Goal: Task Accomplishment & Management: Use online tool/utility

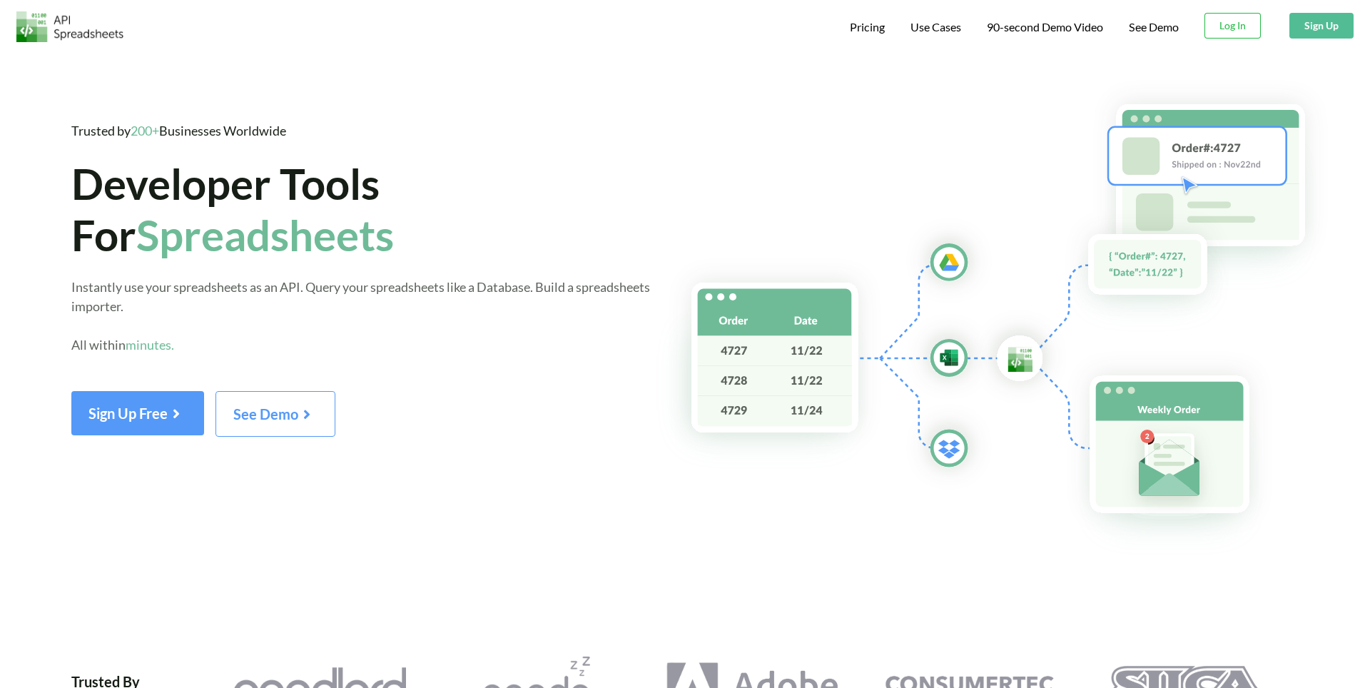
click at [104, 26] on img at bounding box center [69, 26] width 107 height 31
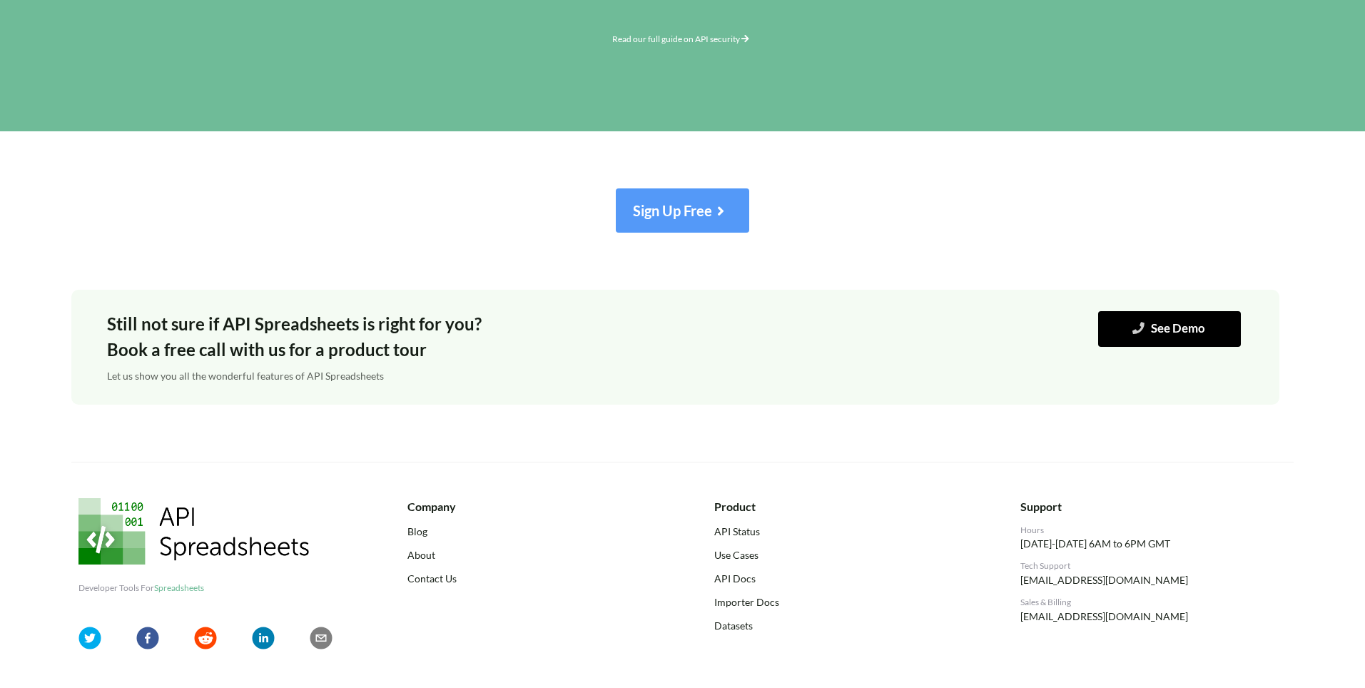
scroll to position [6030, 0]
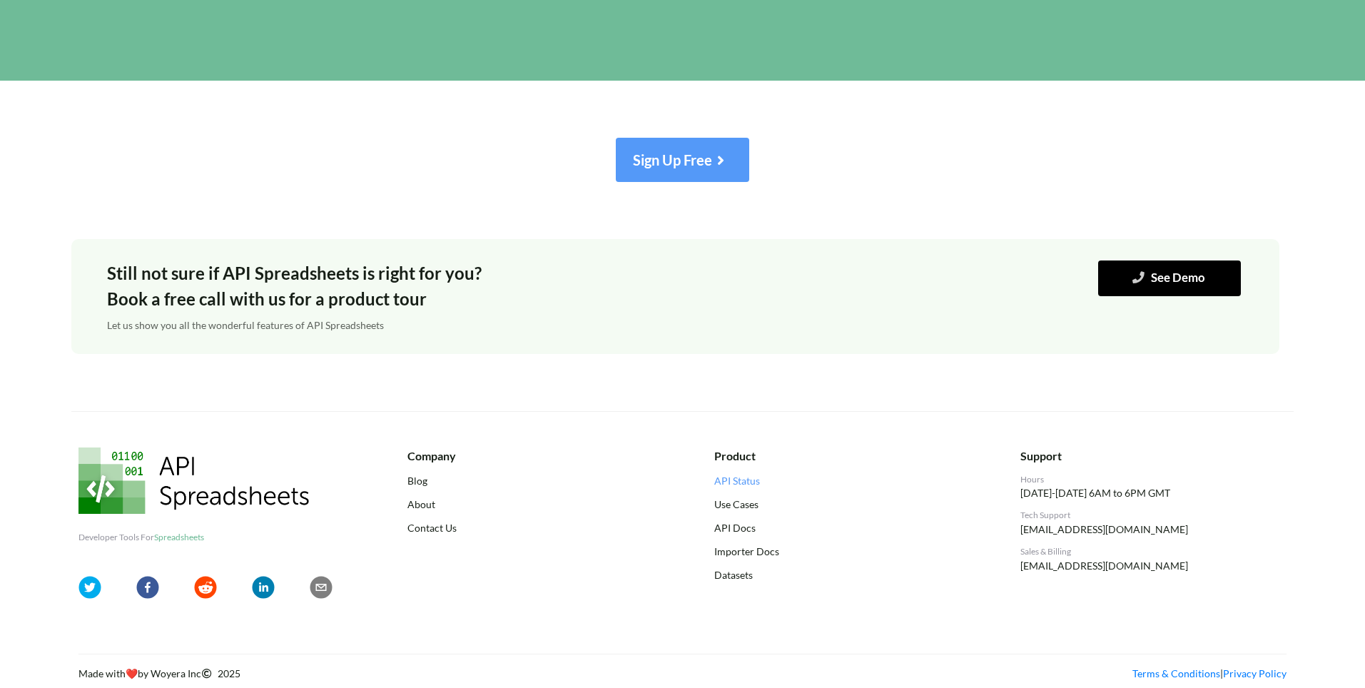
click at [741, 486] on link "API Status" at bounding box center [847, 480] width 266 height 15
click at [748, 533] on link "API Docs" at bounding box center [847, 527] width 266 height 15
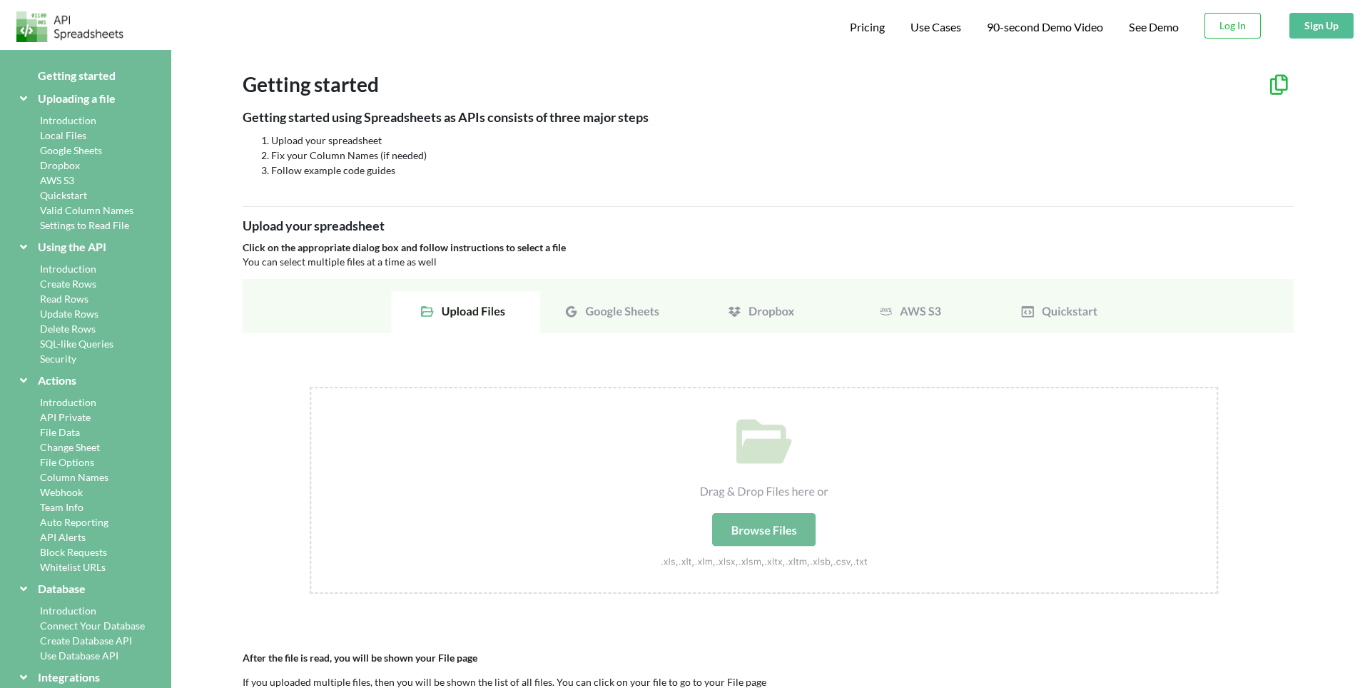
click at [86, 121] on div "Introduction" at bounding box center [85, 120] width 137 height 15
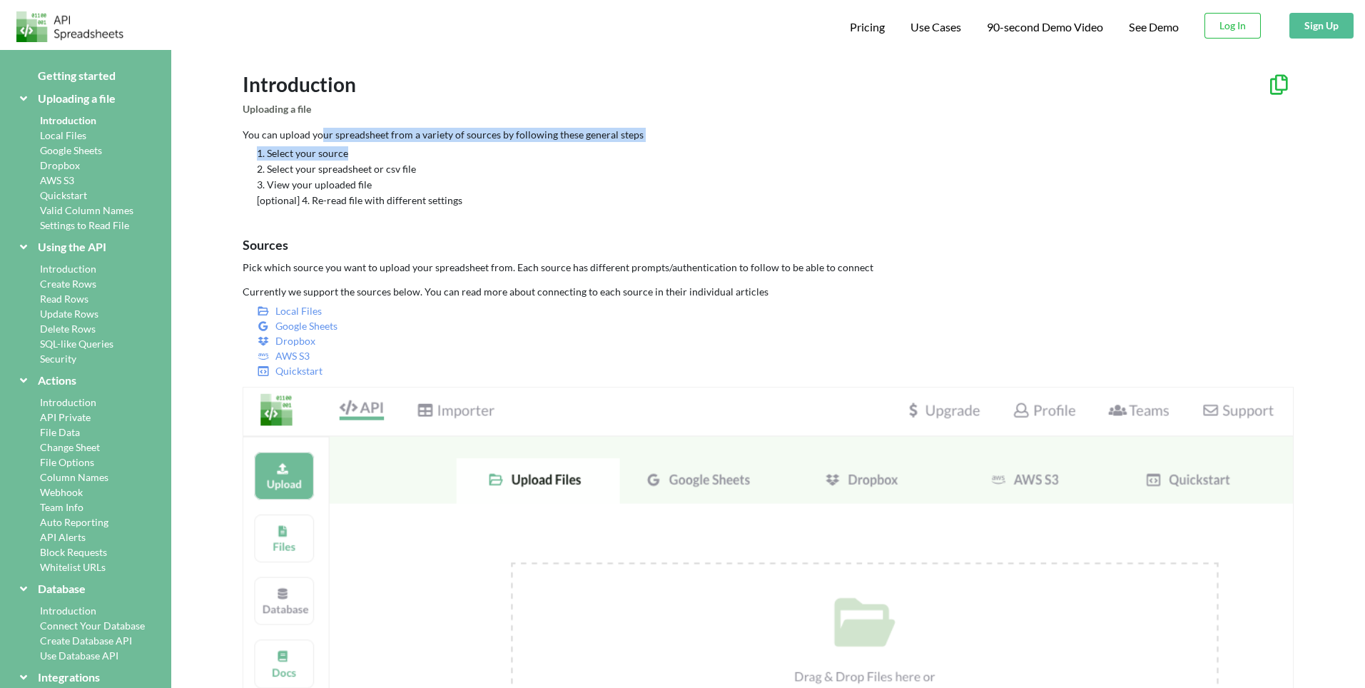
drag, startPoint x: 320, startPoint y: 134, endPoint x: 355, endPoint y: 161, distance: 44.8
click at [355, 154] on div "You can upload your spreadsheet from a variety of sources by following these ge…" at bounding box center [768, 168] width 1051 height 80
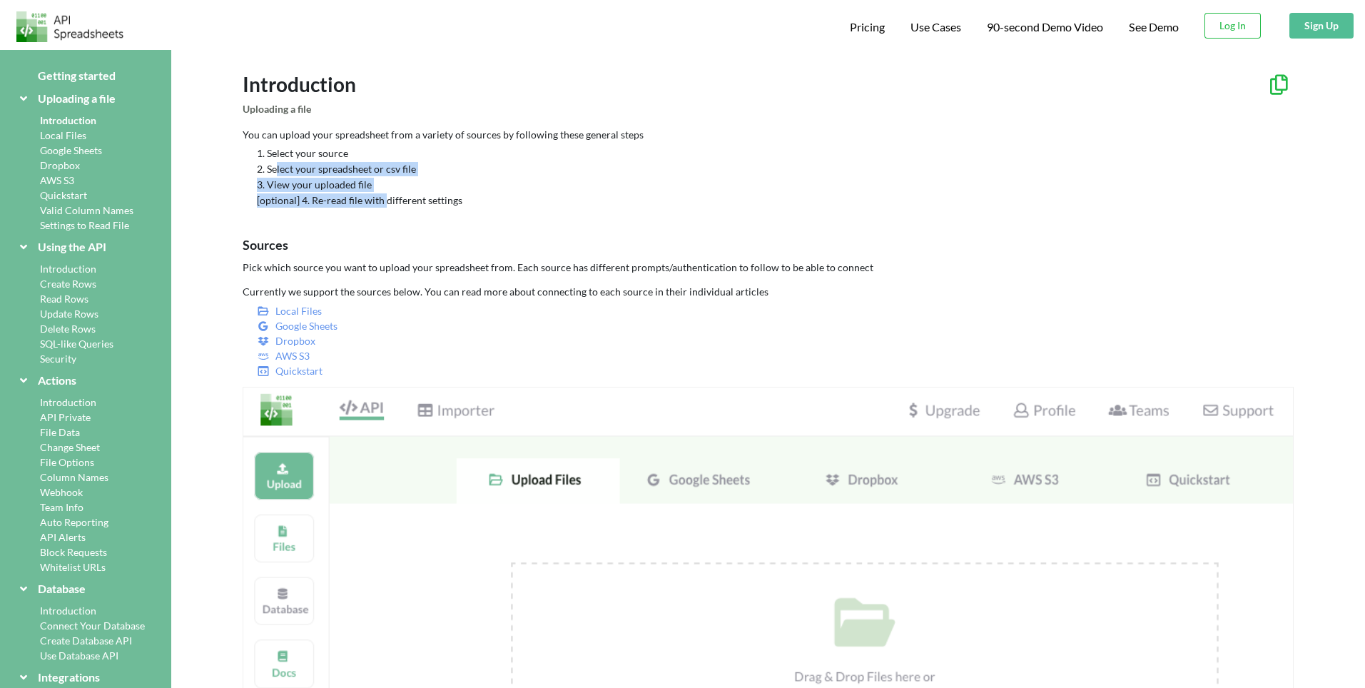
drag, startPoint x: 278, startPoint y: 170, endPoint x: 386, endPoint y: 194, distance: 110.4
click at [386, 194] on div "1. Select your source 2. Select your spreadsheet or csv file 3. View your uploa…" at bounding box center [768, 176] width 1051 height 61
click at [299, 260] on p "Pick which source you want to upload your spreadsheet from. Each source has dif…" at bounding box center [768, 267] width 1051 height 14
drag, startPoint x: 253, startPoint y: 273, endPoint x: 365, endPoint y: 293, distance: 114.5
click at [392, 274] on p "Pick which source you want to upload your spreadsheet from. Each source has dif…" at bounding box center [768, 267] width 1051 height 14
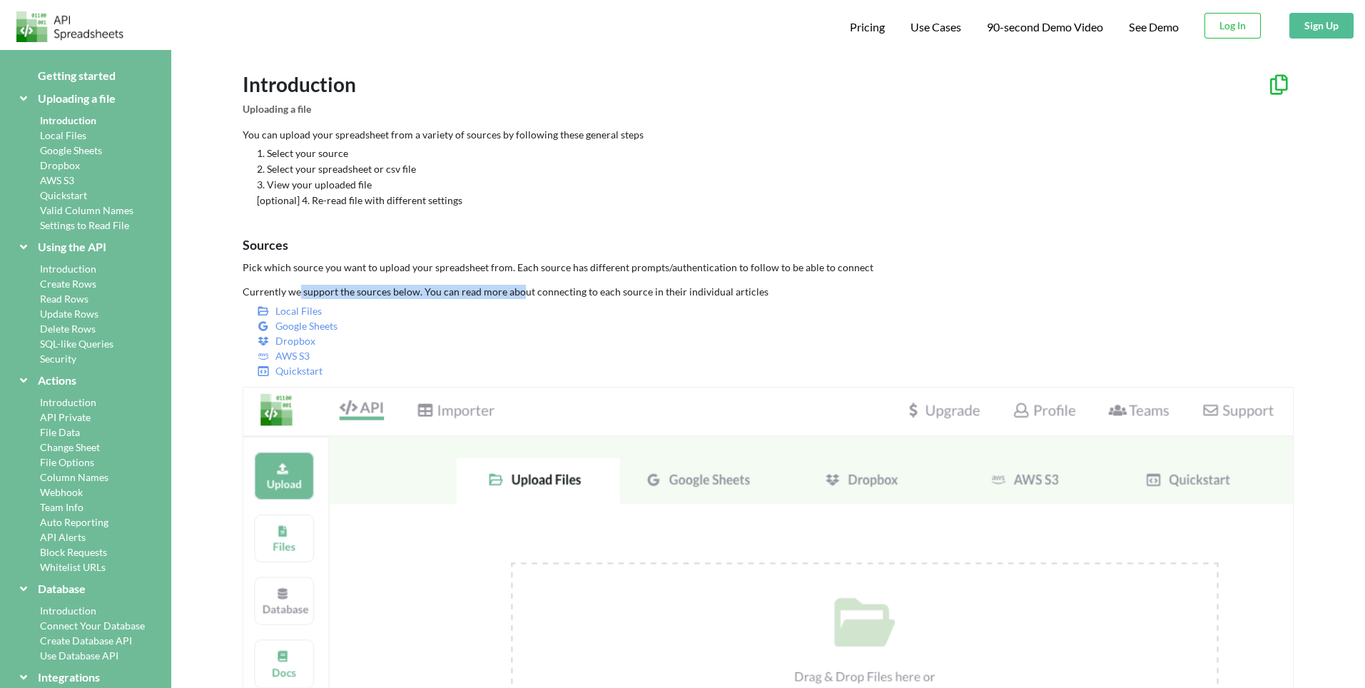
drag, startPoint x: 300, startPoint y: 298, endPoint x: 519, endPoint y: 293, distance: 219.8
click at [519, 293] on p "Currently we support the sources below. You can read more about connecting to e…" at bounding box center [768, 292] width 1051 height 14
click at [1328, 22] on button "Sign Up" at bounding box center [1321, 26] width 64 height 26
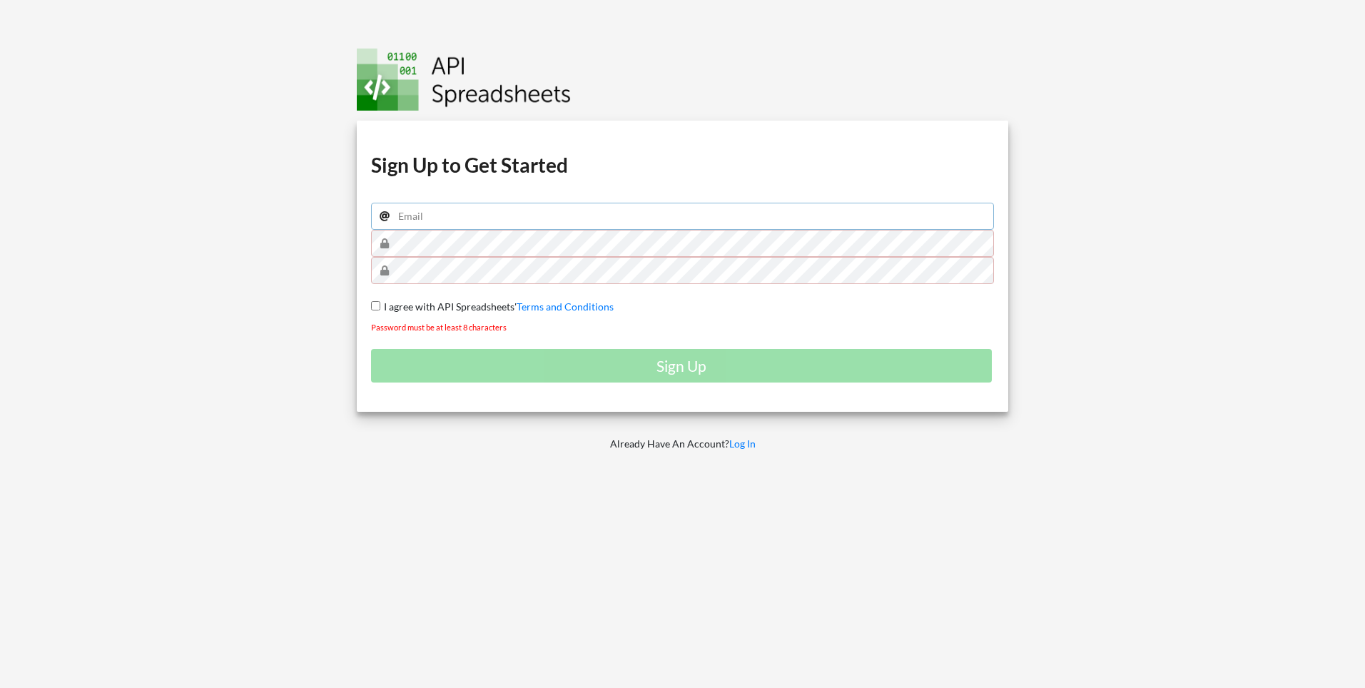
click at [447, 216] on input "email" at bounding box center [683, 216] width 624 height 27
click at [437, 222] on input "email" at bounding box center [683, 216] width 624 height 27
paste input "lazocosmeticos.webmaster@gmail.com"
type input "lazocosmeticos.webmaster@gmail.com"
click at [367, 242] on div "Download hidden Download hidden Download hidden Download hidden Sign Up to Get …" at bounding box center [683, 266] width 652 height 291
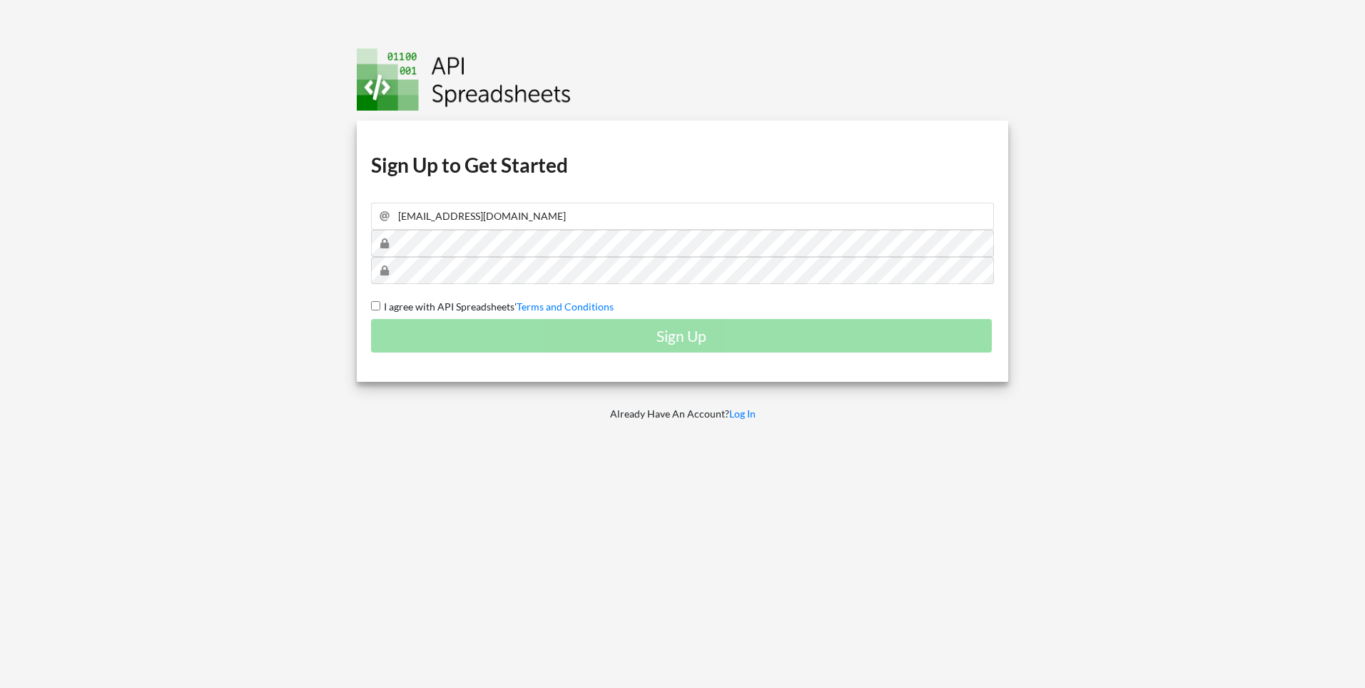
click at [377, 303] on input "I agree with API Spreadsheets' Terms and Conditions" at bounding box center [375, 305] width 9 height 9
checkbox input "true"
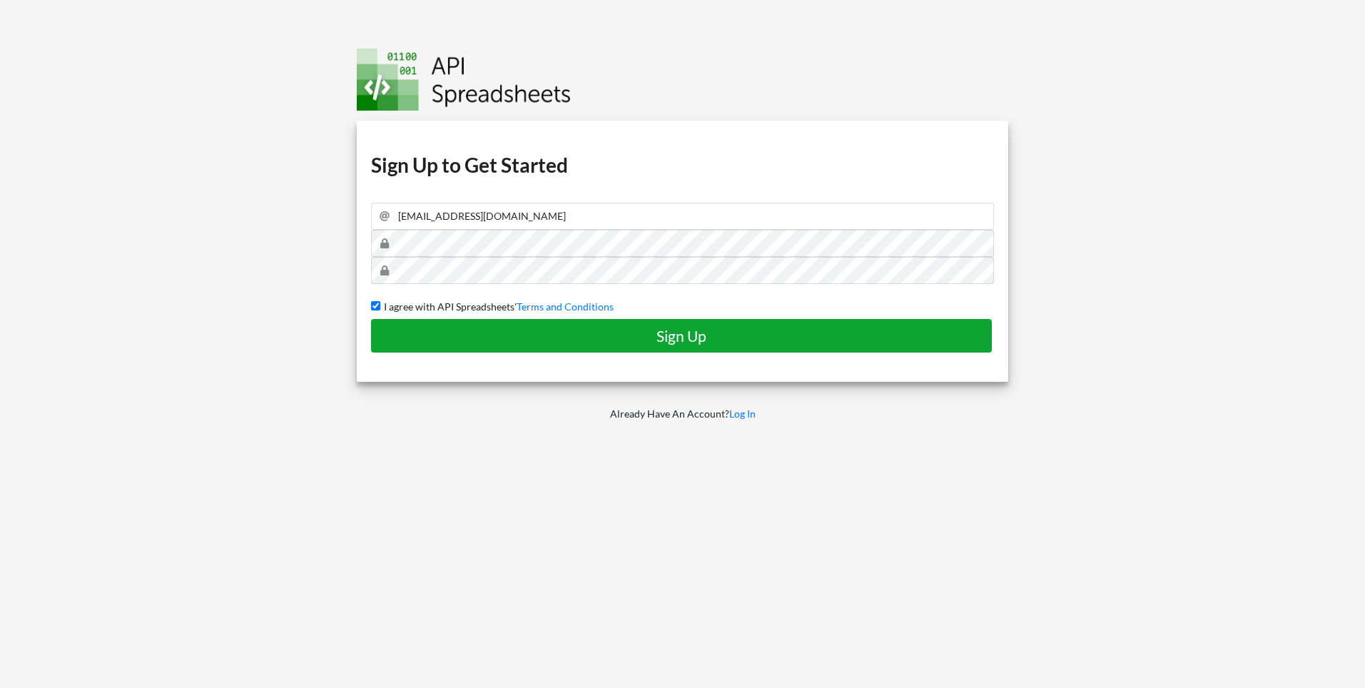
click at [539, 345] on button "Sign Up" at bounding box center [681, 336] width 621 height 34
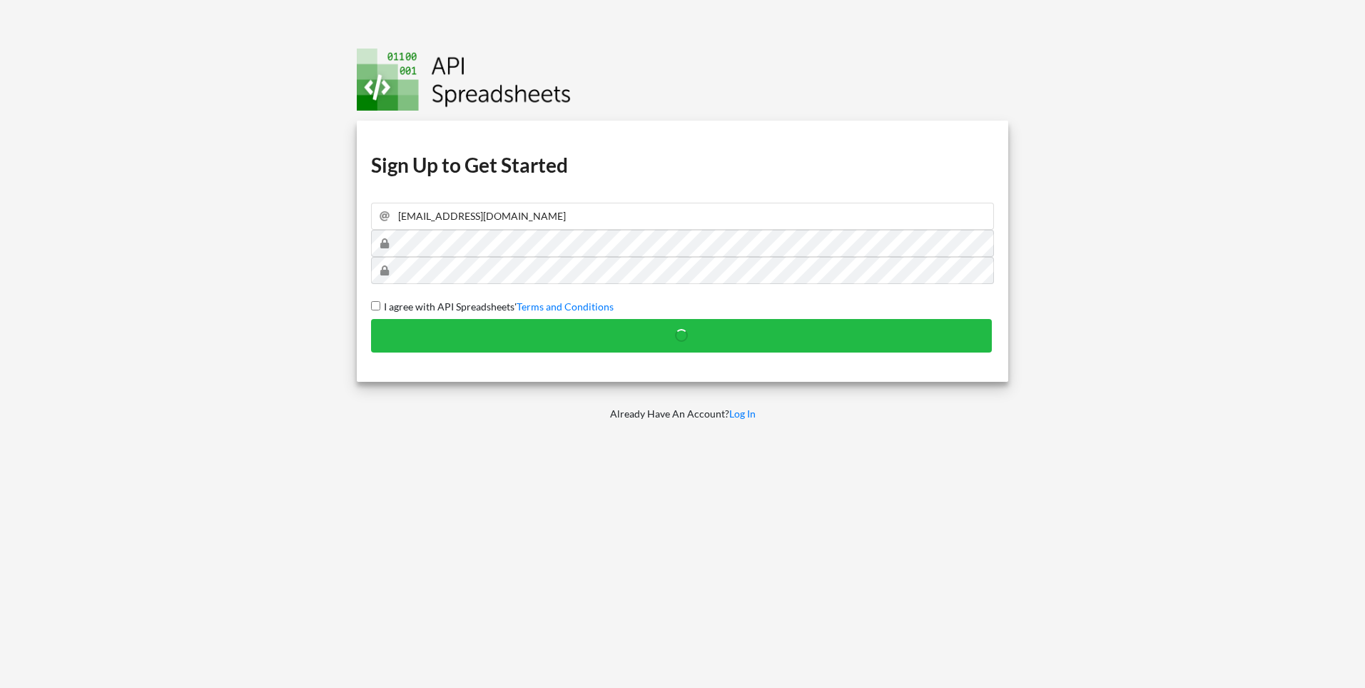
checkbox input "false"
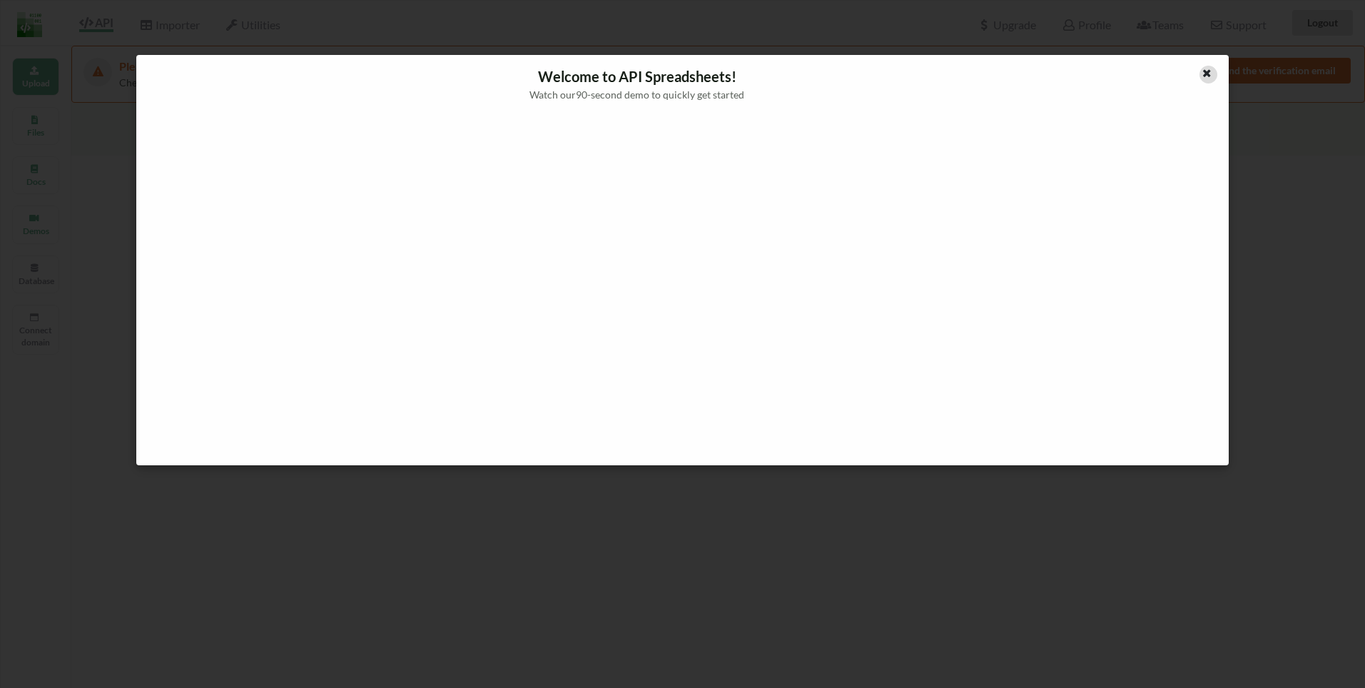
click at [1206, 76] on icon at bounding box center [1207, 71] width 12 height 10
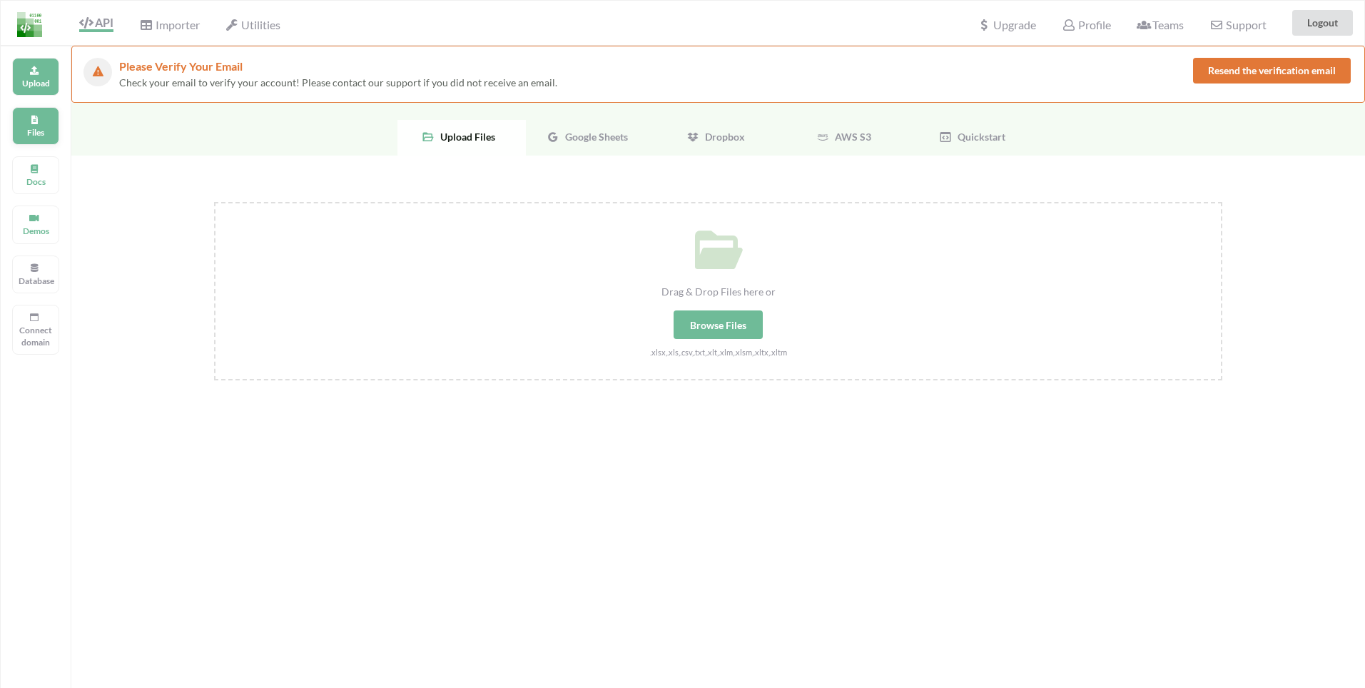
click at [24, 128] on p "Files" at bounding box center [36, 132] width 34 height 12
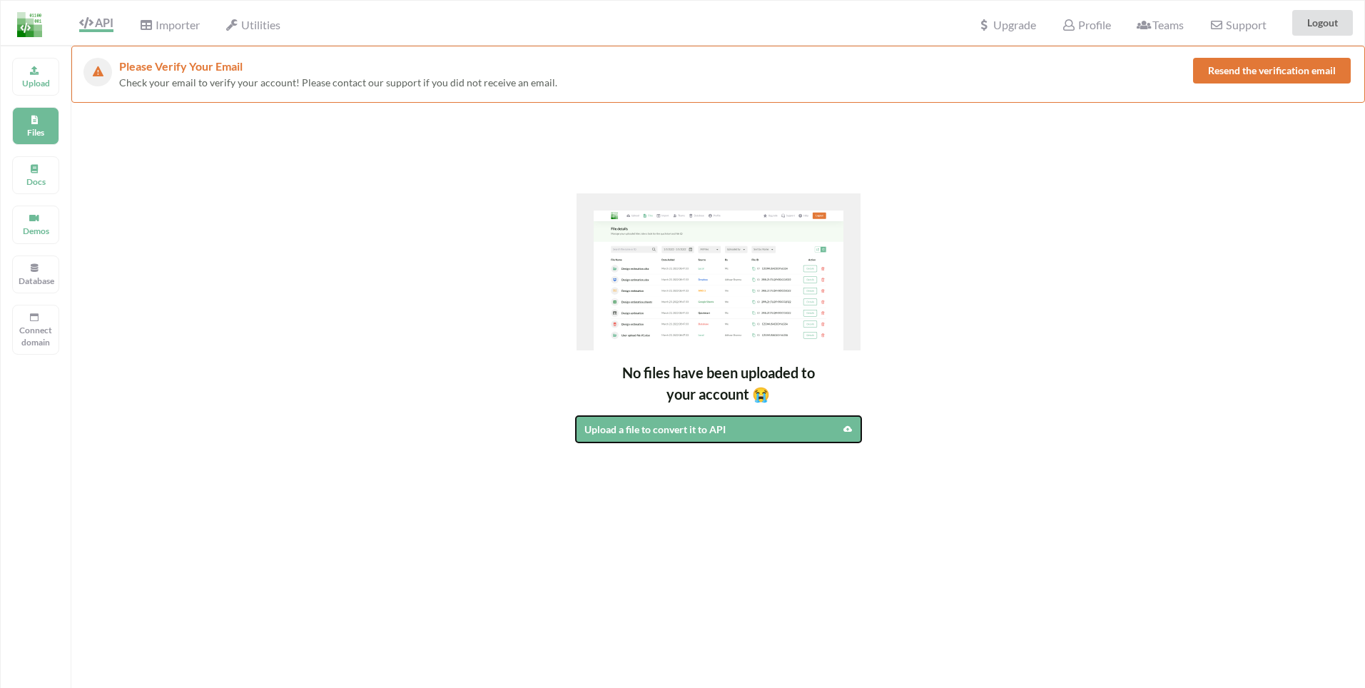
click at [734, 433] on div "Upload a file to convert it to API" at bounding box center [684, 429] width 200 height 15
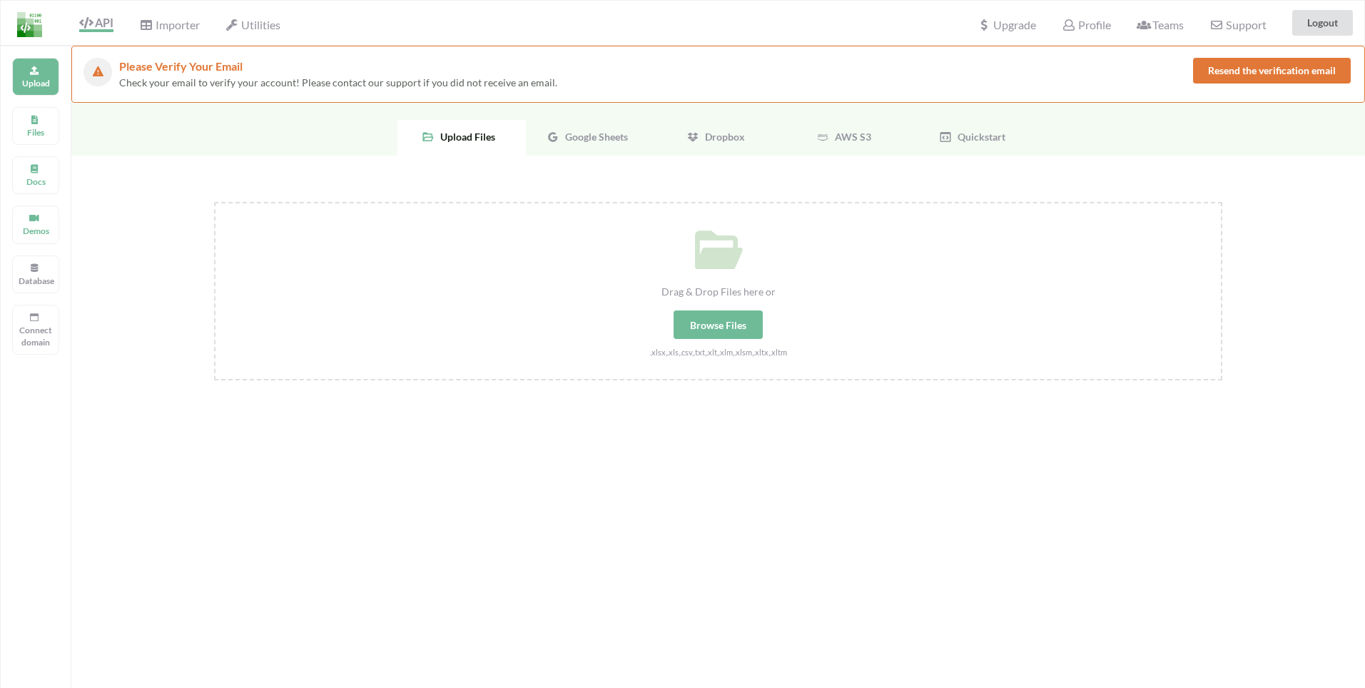
click at [611, 143] on div "Google Sheets" at bounding box center [590, 138] width 128 height 36
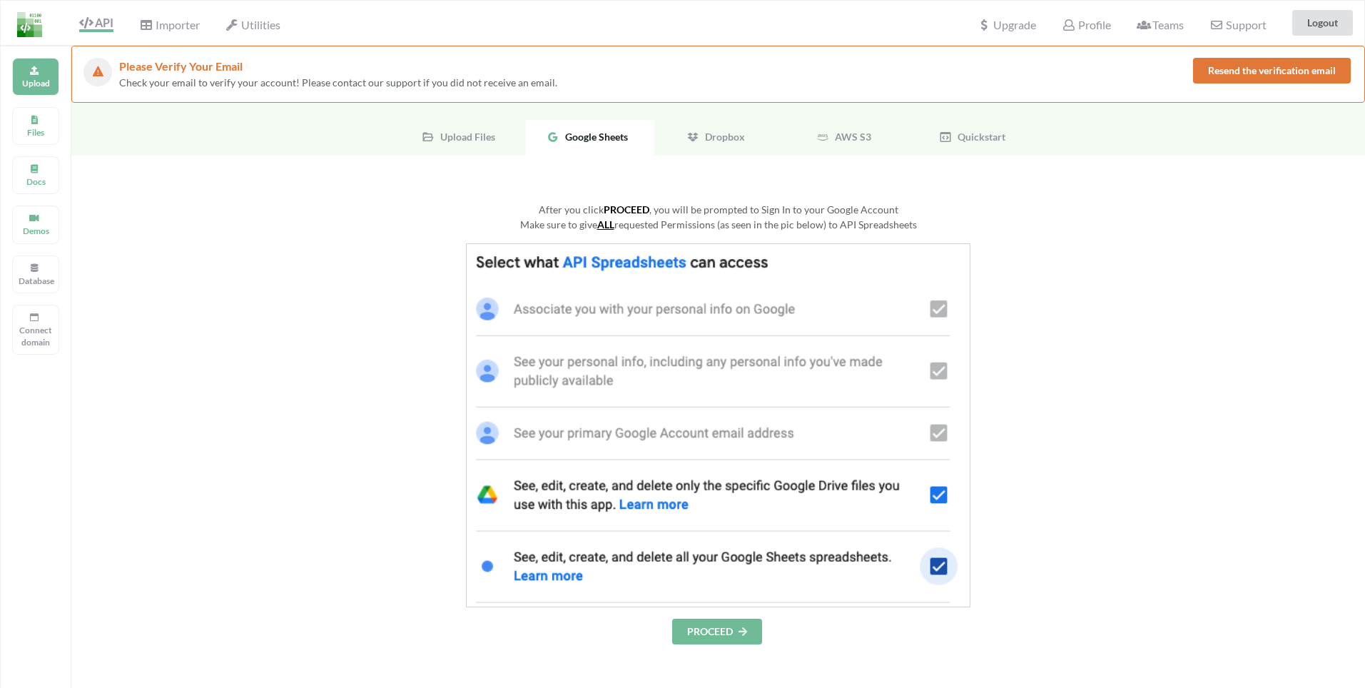
drag, startPoint x: 699, startPoint y: 215, endPoint x: 920, endPoint y: 291, distance: 234.0
click at [922, 221] on div "After you click PROCEED , you will be prompted to Sign In to your Google Accoun…" at bounding box center [718, 217] width 1008 height 30
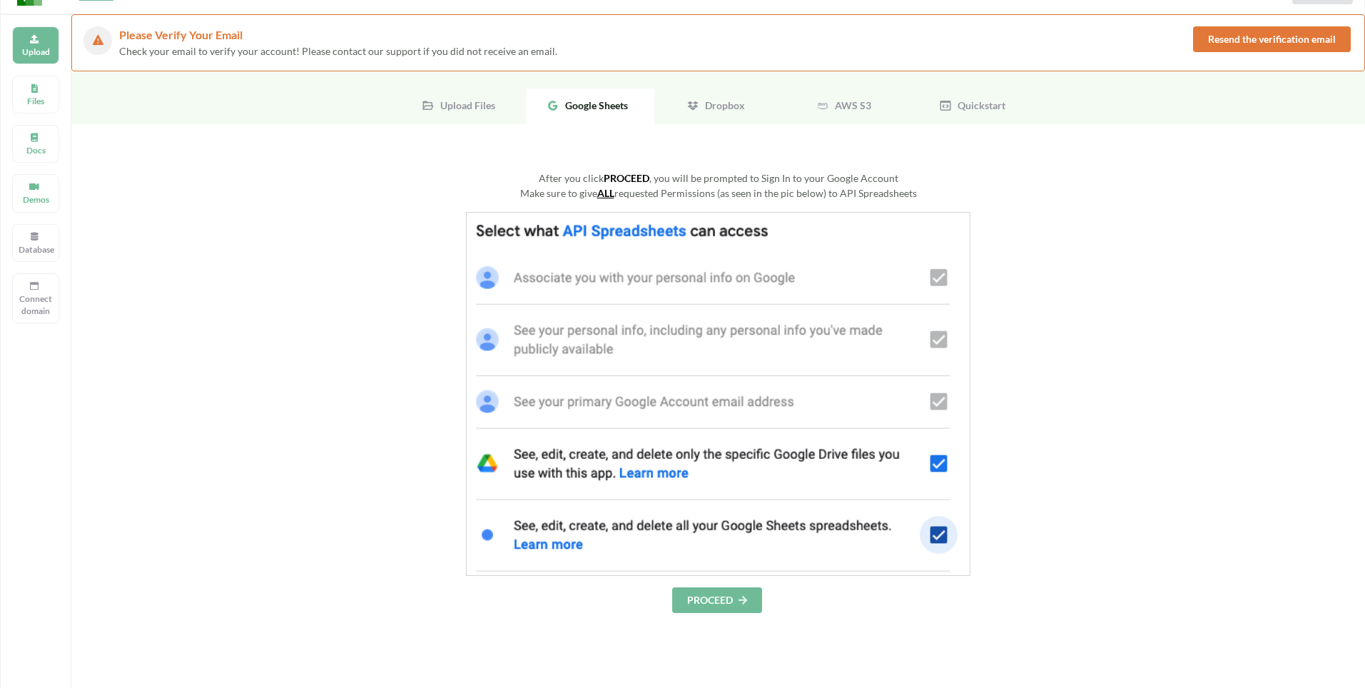
scroll to position [86, 0]
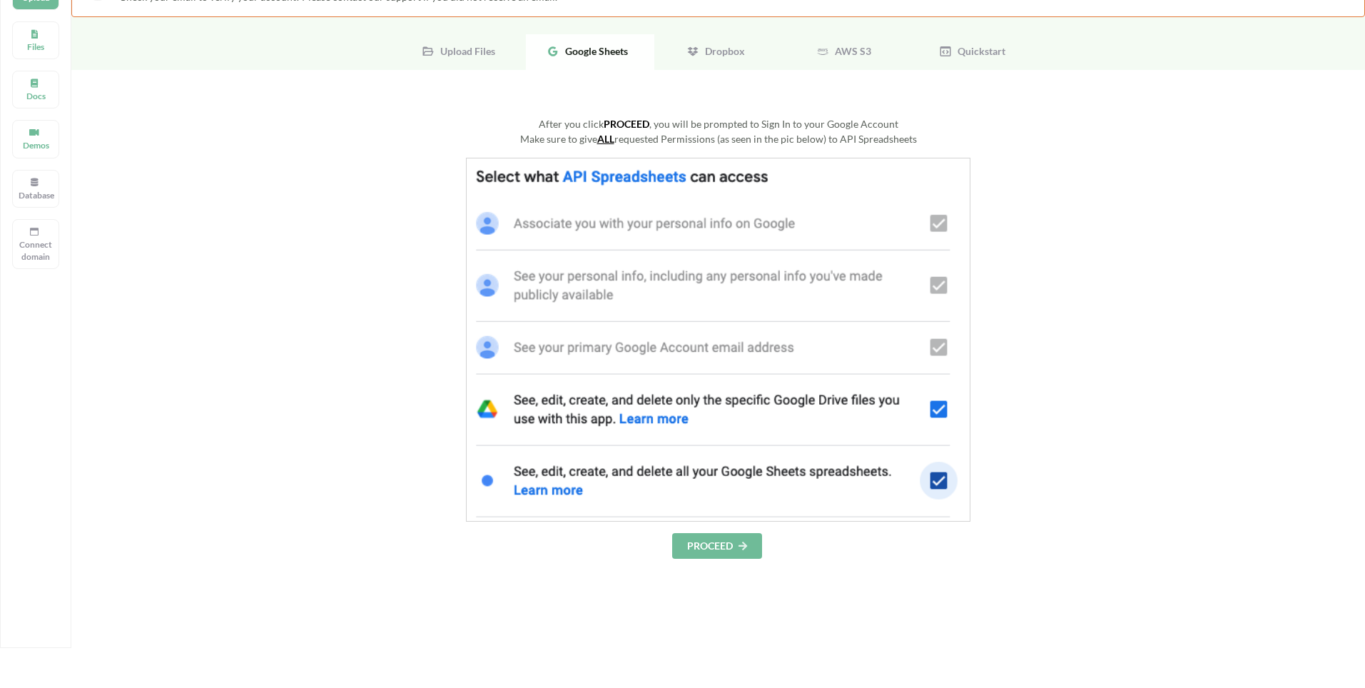
click at [704, 544] on button "PROCEED" at bounding box center [717, 546] width 90 height 26
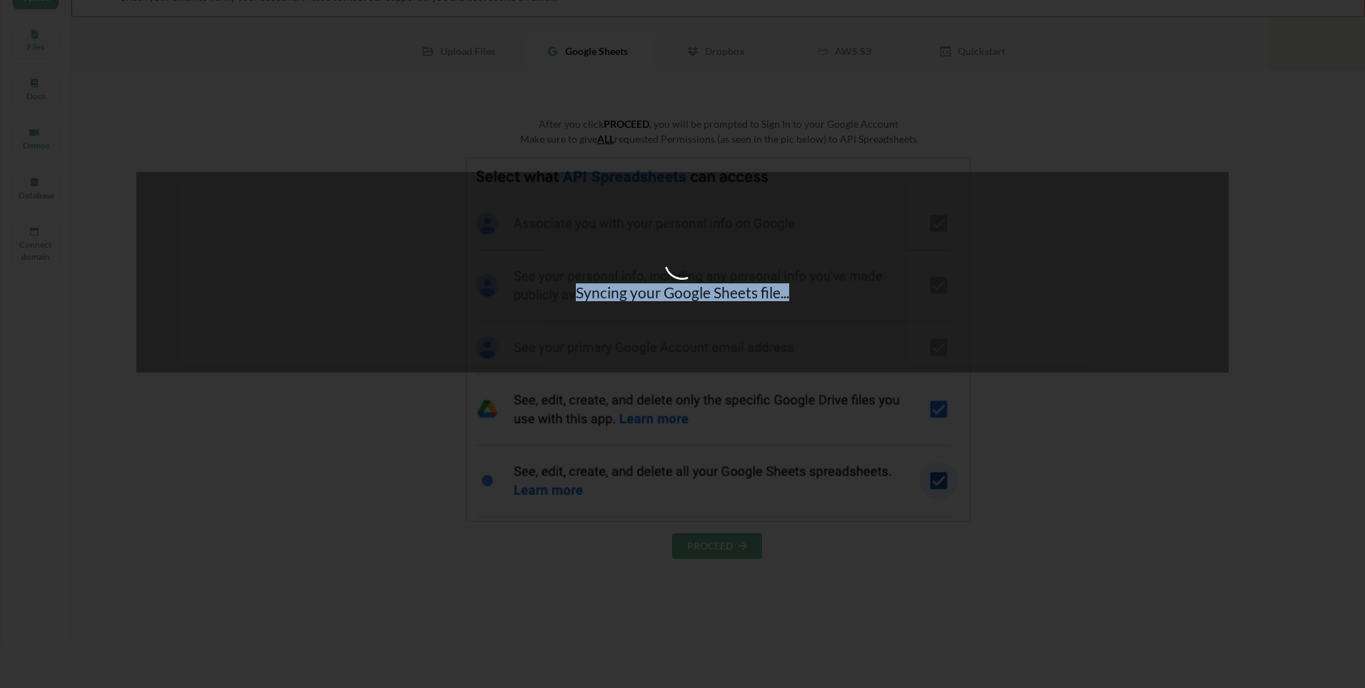
drag, startPoint x: 572, startPoint y: 295, endPoint x: 823, endPoint y: 305, distance: 251.4
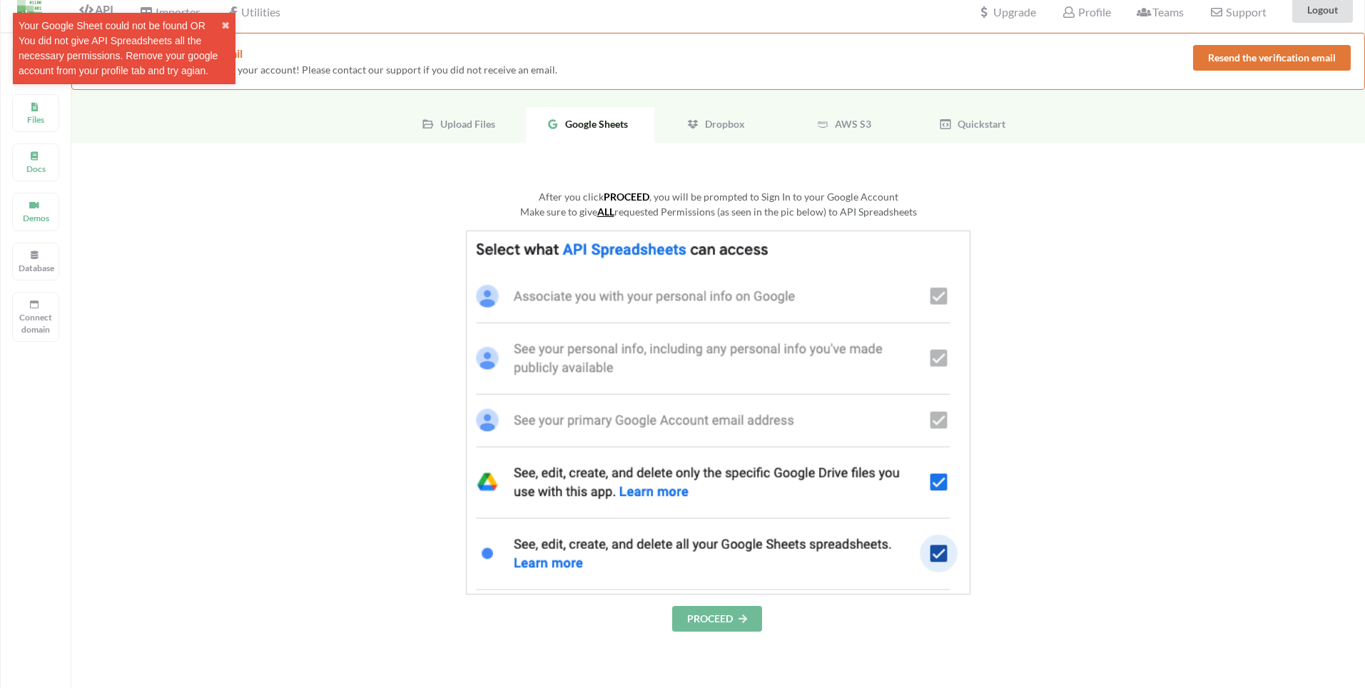
scroll to position [0, 0]
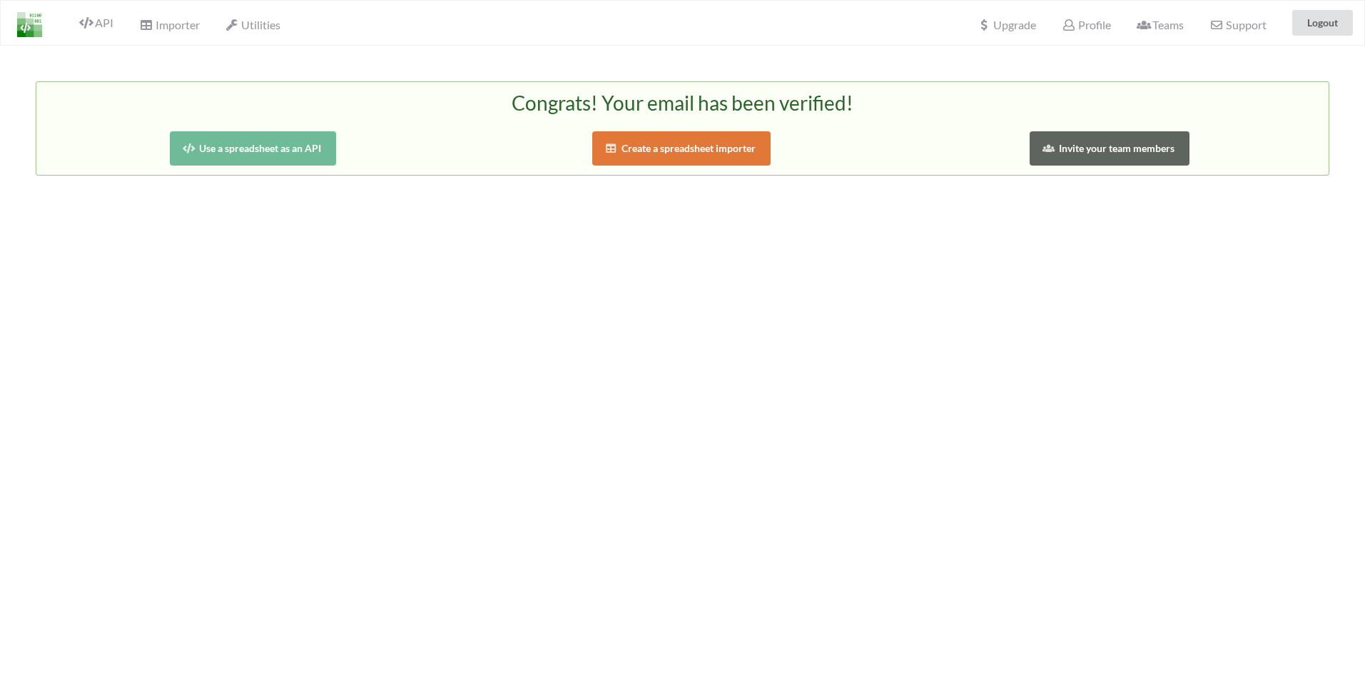
click at [290, 147] on button "Use a spreadsheet as an API" at bounding box center [253, 148] width 166 height 34
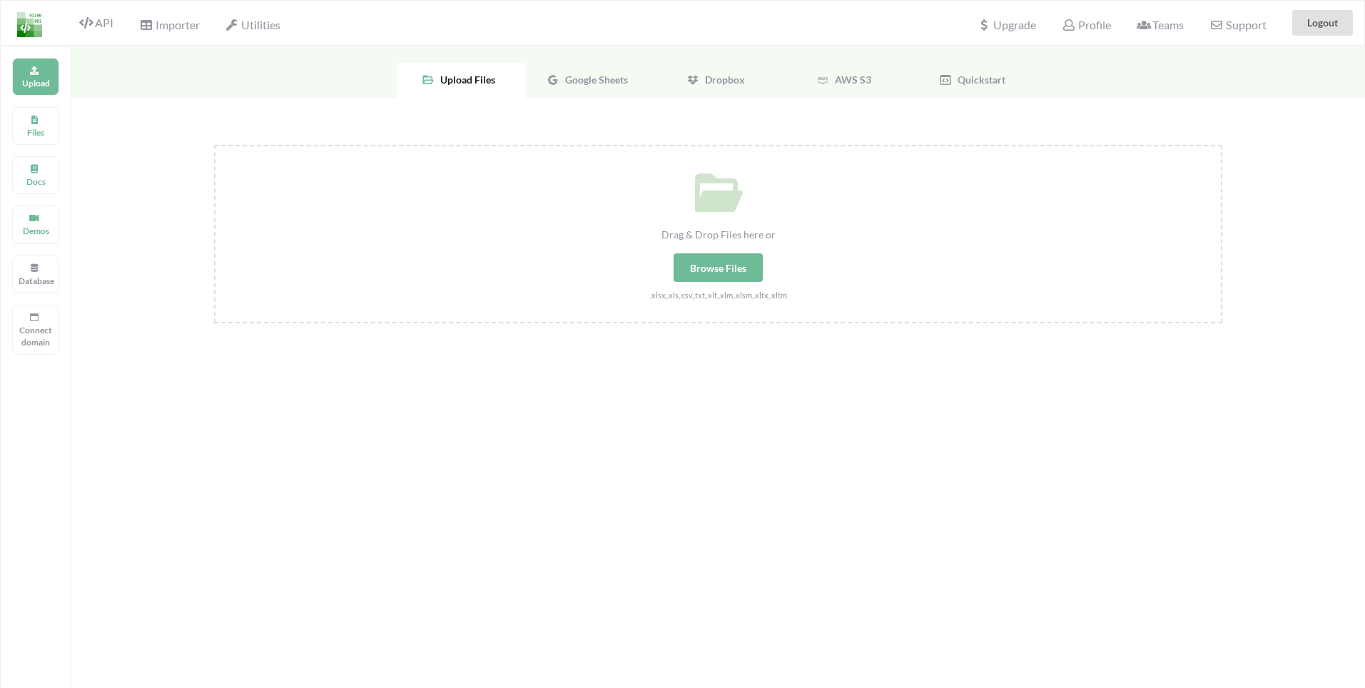
click at [549, 86] on icon at bounding box center [553, 79] width 13 height 13
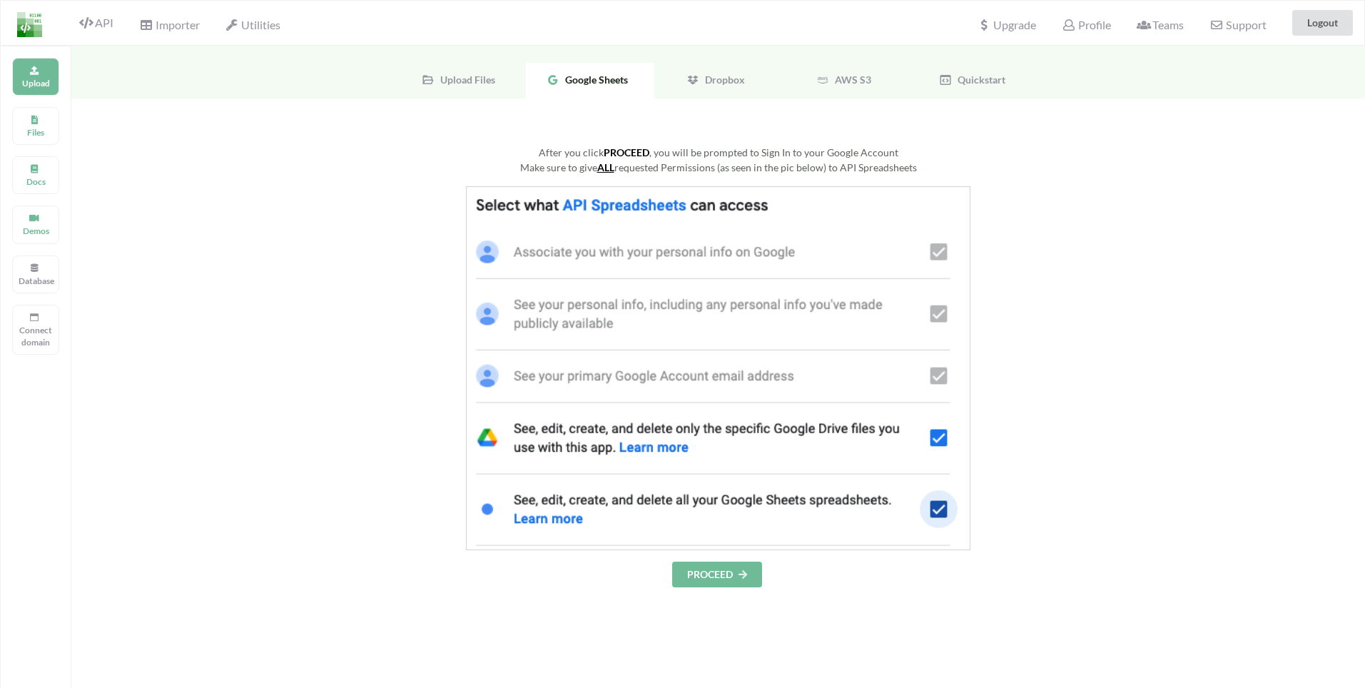
click at [708, 573] on button "PROCEED" at bounding box center [717, 575] width 90 height 26
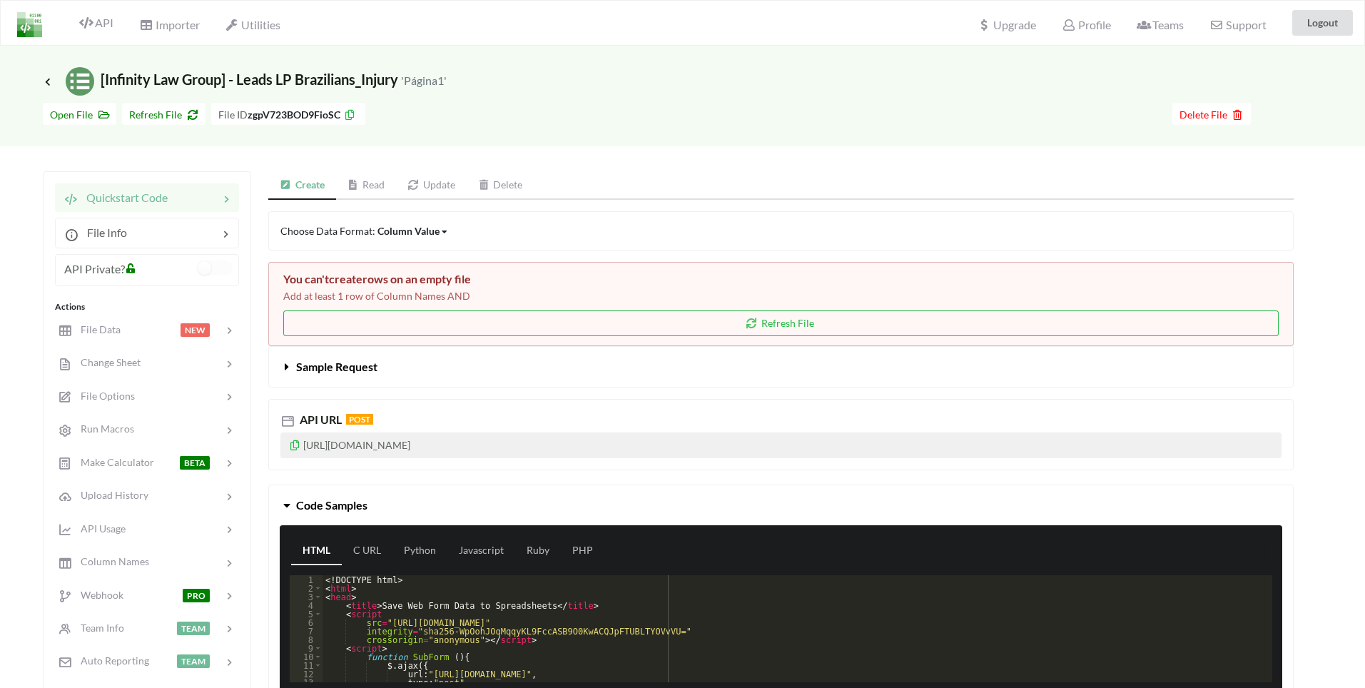
click at [349, 118] on icon at bounding box center [350, 113] width 12 height 10
click at [343, 369] on span "Sample Request" at bounding box center [336, 367] width 81 height 14
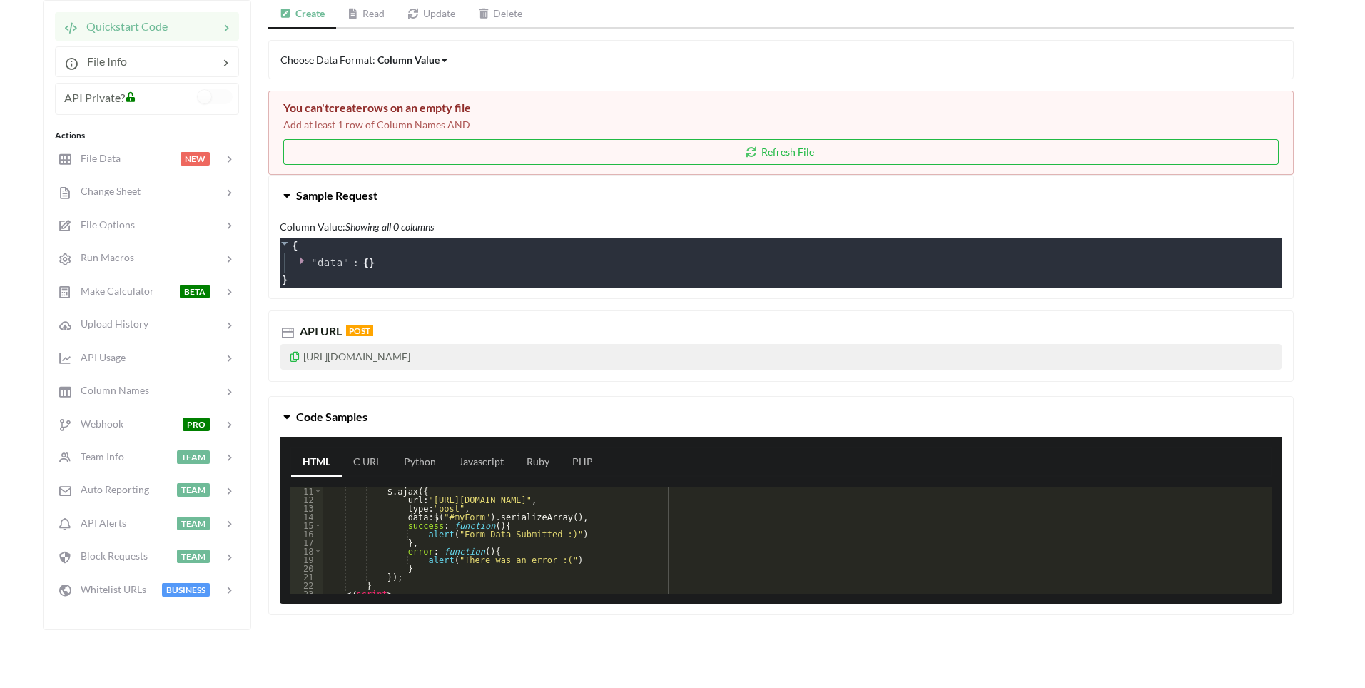
scroll to position [150, 0]
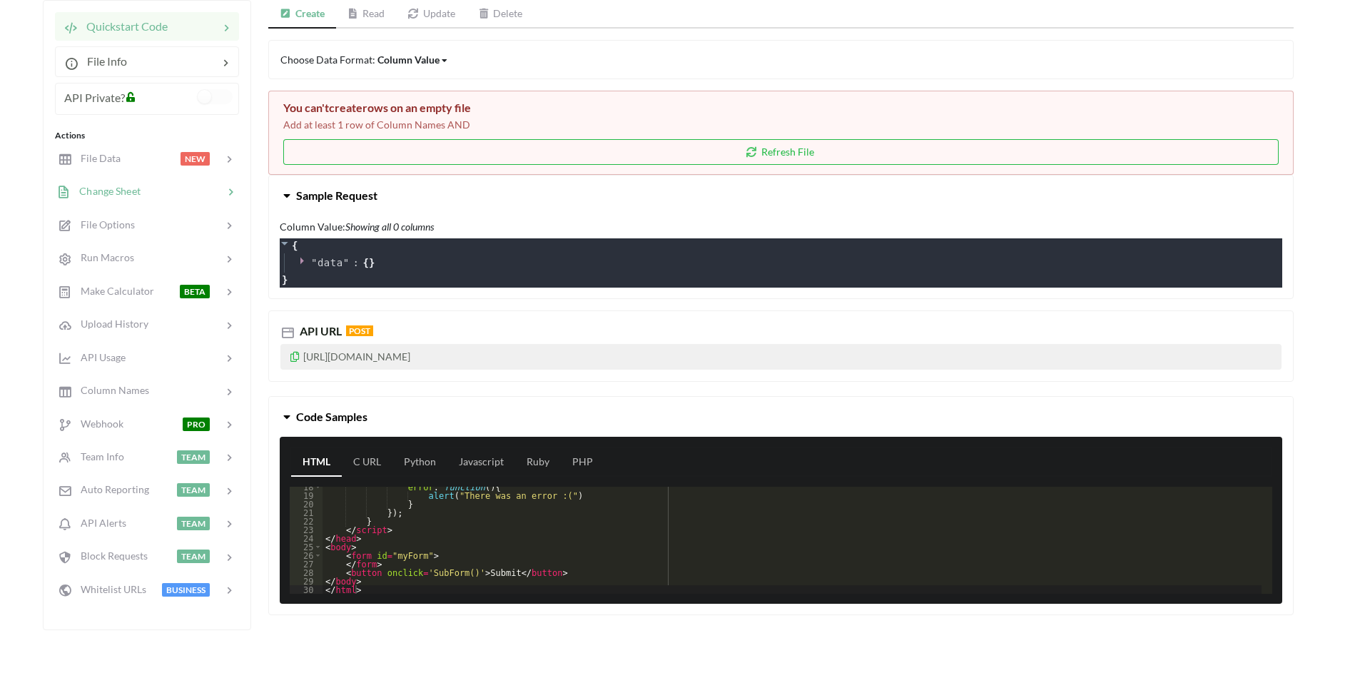
click at [136, 193] on span "Change Sheet" at bounding box center [106, 191] width 70 height 12
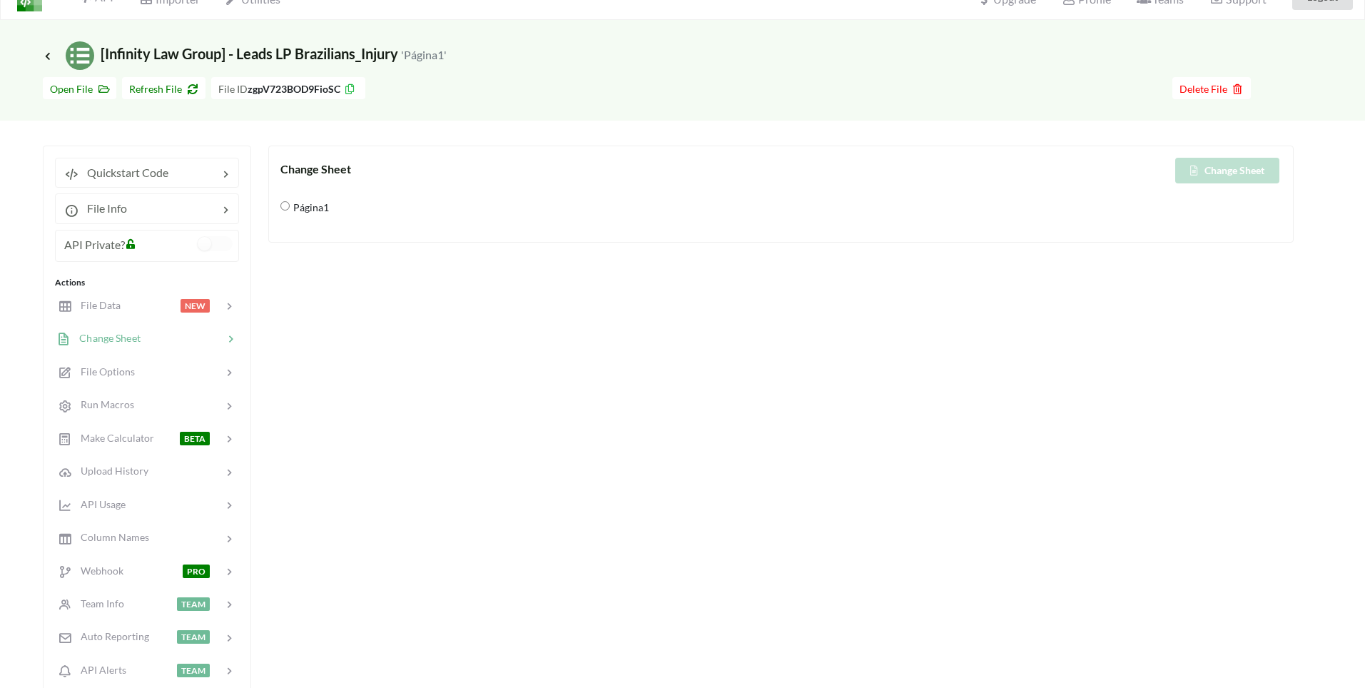
scroll to position [0, 0]
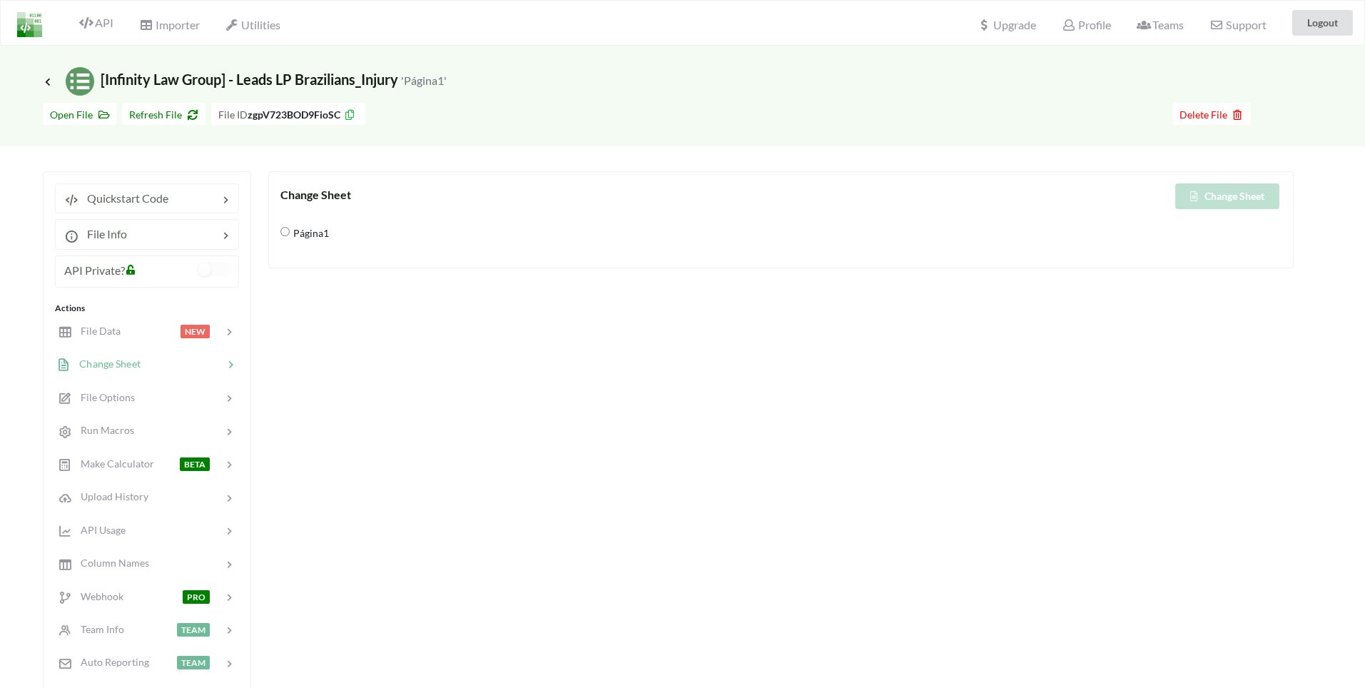
click at [309, 235] on span "Página1" at bounding box center [309, 233] width 39 height 30
click at [290, 235] on input "Página1" at bounding box center [284, 231] width 9 height 9
radio input "true"
click at [1226, 200] on div "Change Sheet" at bounding box center [1031, 196] width 501 height 26
click at [133, 332] on div at bounding box center [150, 331] width 61 height 16
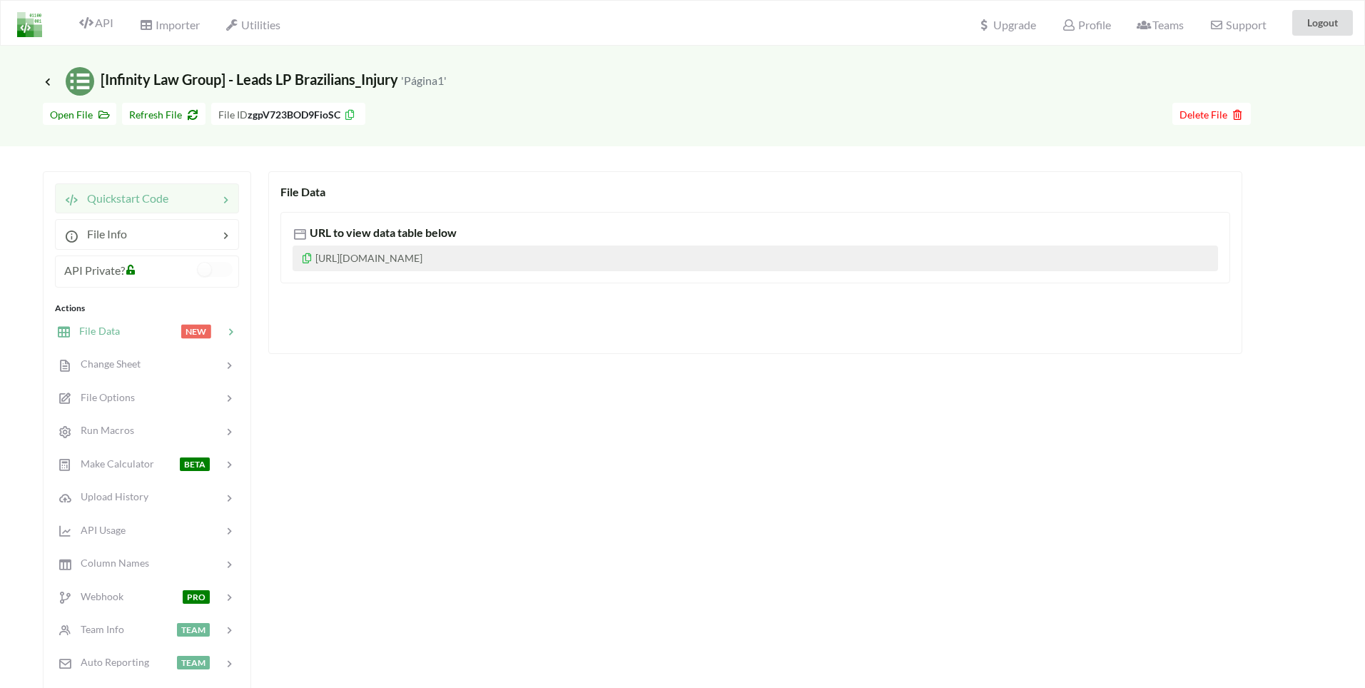
click at [166, 199] on span "Quickstart Code" at bounding box center [123, 198] width 90 height 14
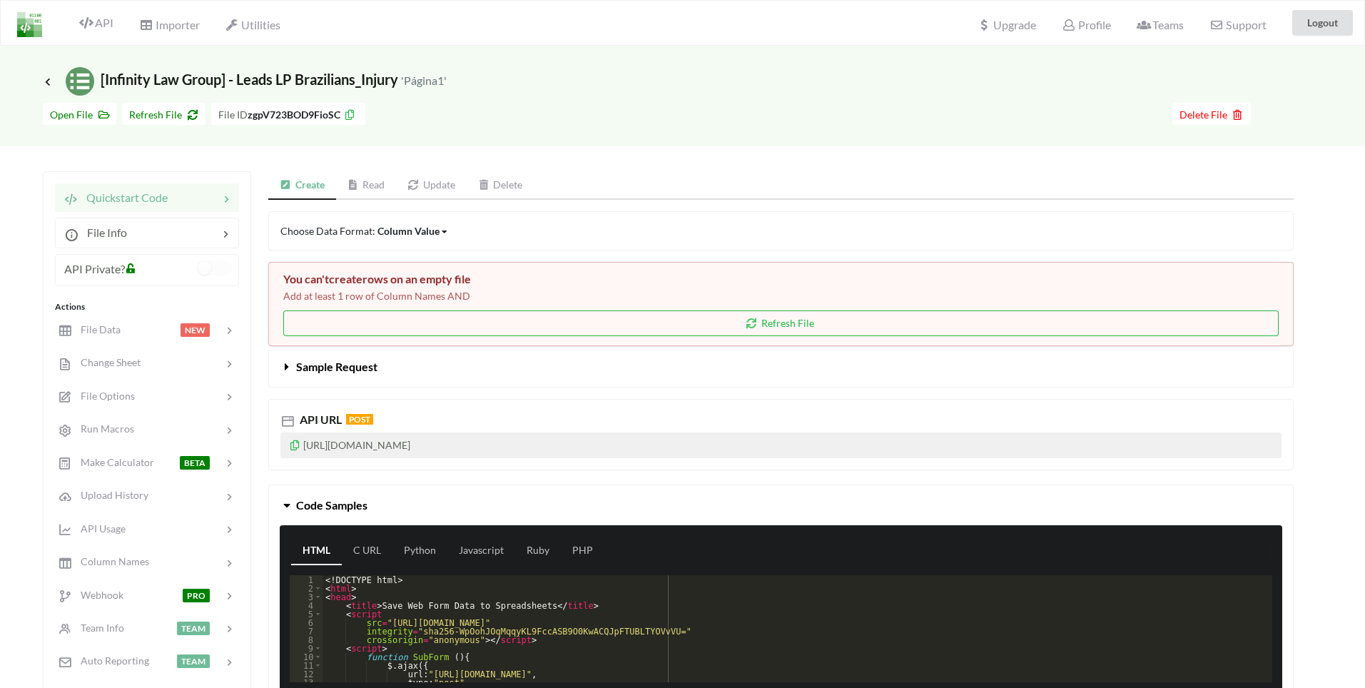
click at [425, 227] on div "Column Value" at bounding box center [408, 230] width 62 height 15
click at [399, 278] on span "Row" at bounding box center [400, 279] width 20 height 12
click at [407, 228] on div "Choose Data Format: Row Column Value Row Column" at bounding box center [780, 230] width 1025 height 39
click at [395, 238] on div "Choose Data Format: Row Column Value Row Column" at bounding box center [780, 230] width 1025 height 39
click at [402, 225] on div "Row Column Value Row Column" at bounding box center [391, 230] width 29 height 15
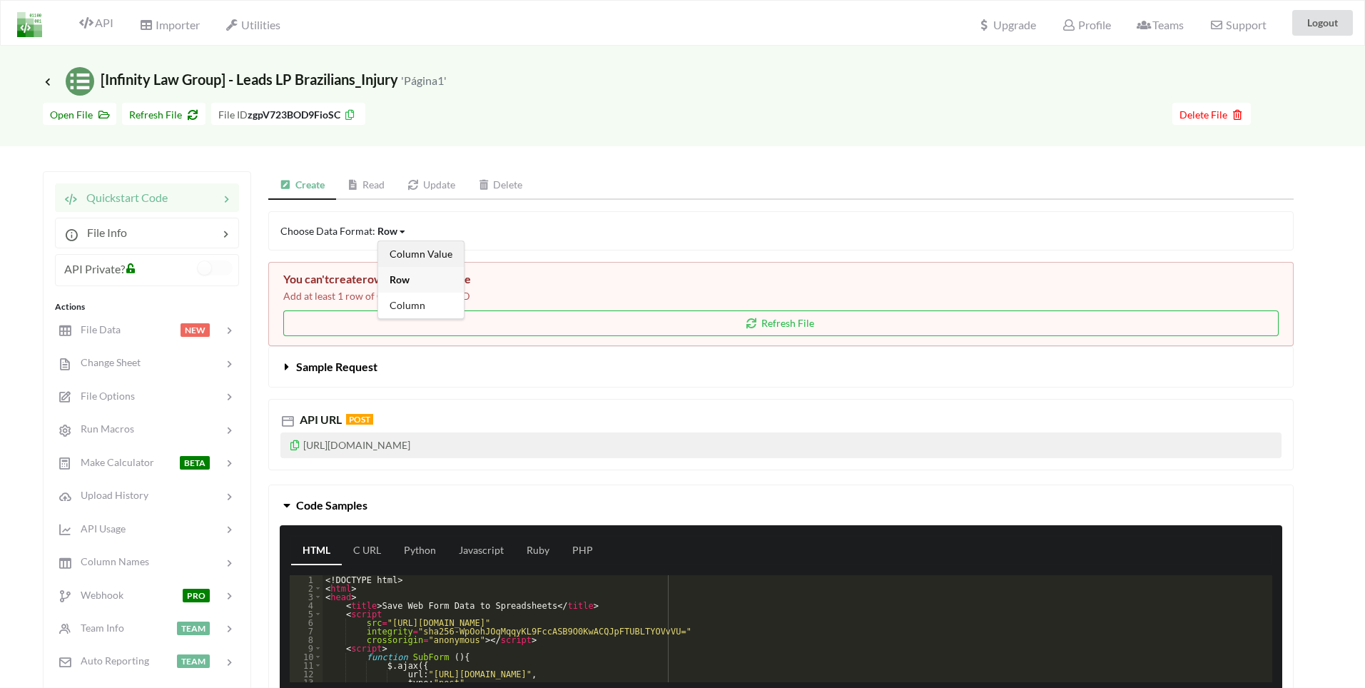
click at [401, 248] on span "Column Value" at bounding box center [421, 254] width 63 height 12
click at [308, 360] on span "Sample Request" at bounding box center [336, 367] width 81 height 14
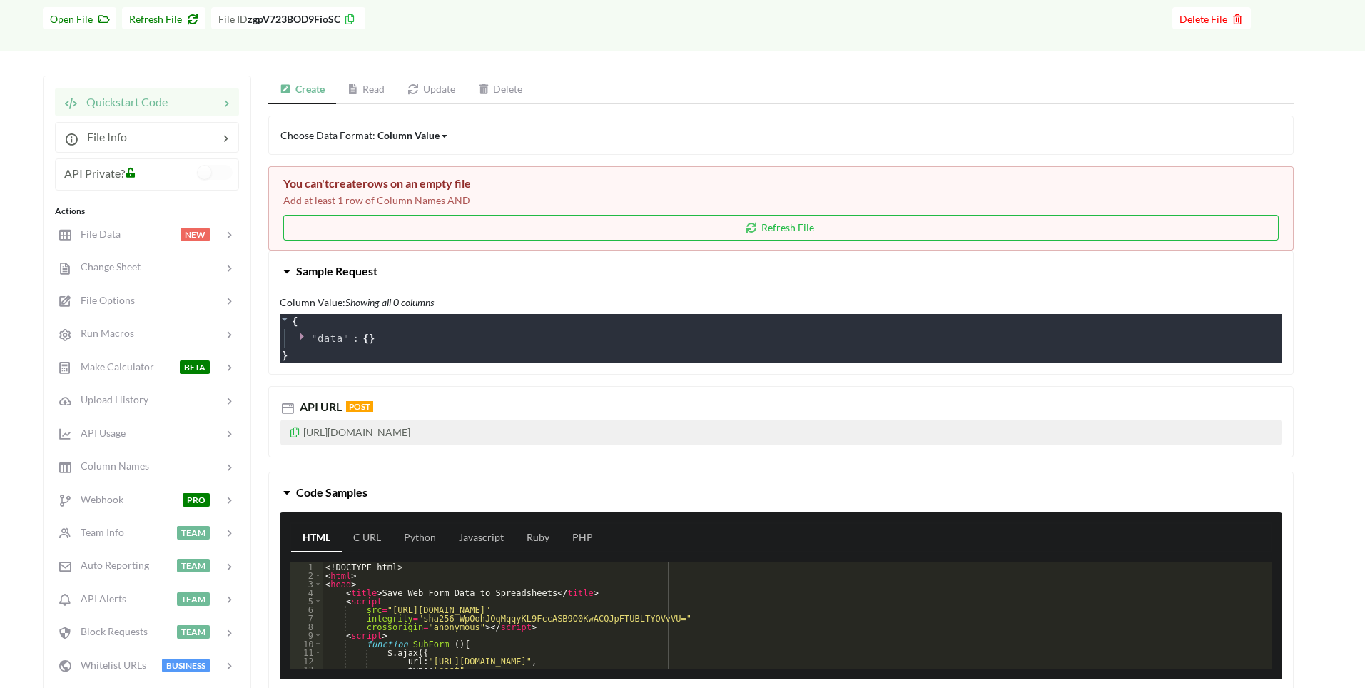
scroll to position [171, 0]
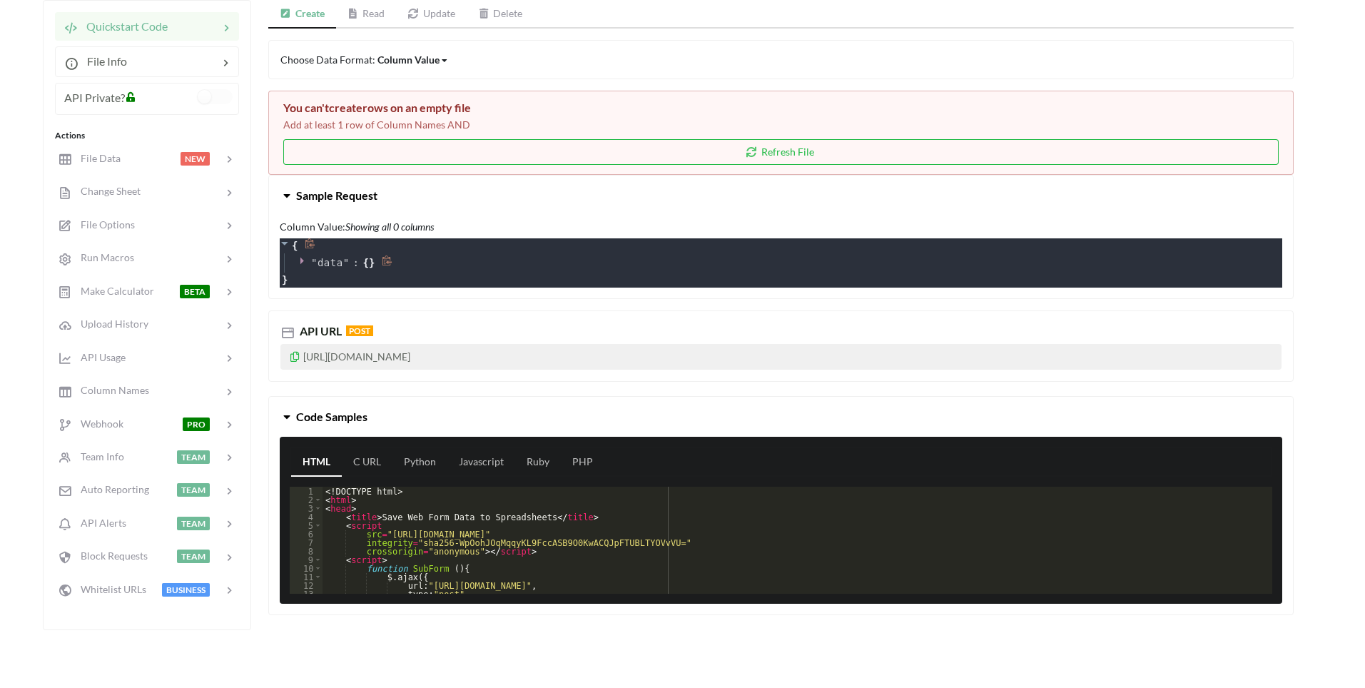
click at [367, 262] on span "{" at bounding box center [366, 262] width 6 height 15
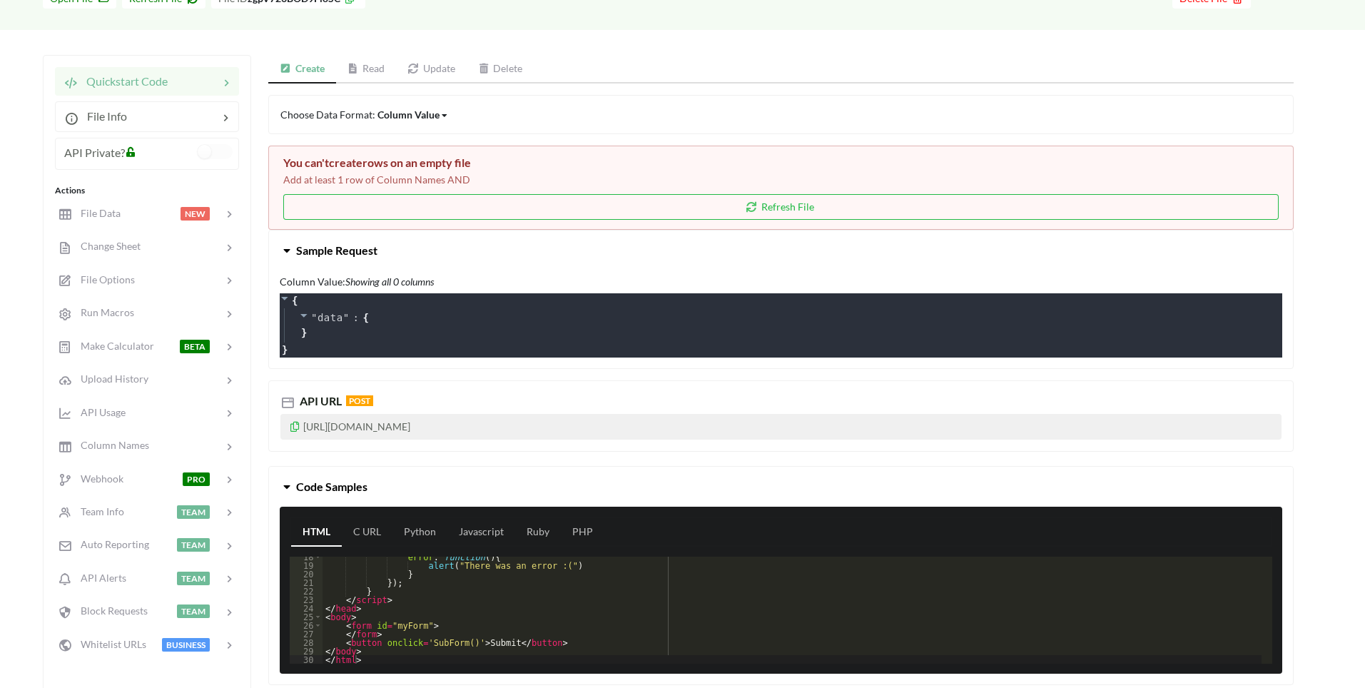
scroll to position [78, 0]
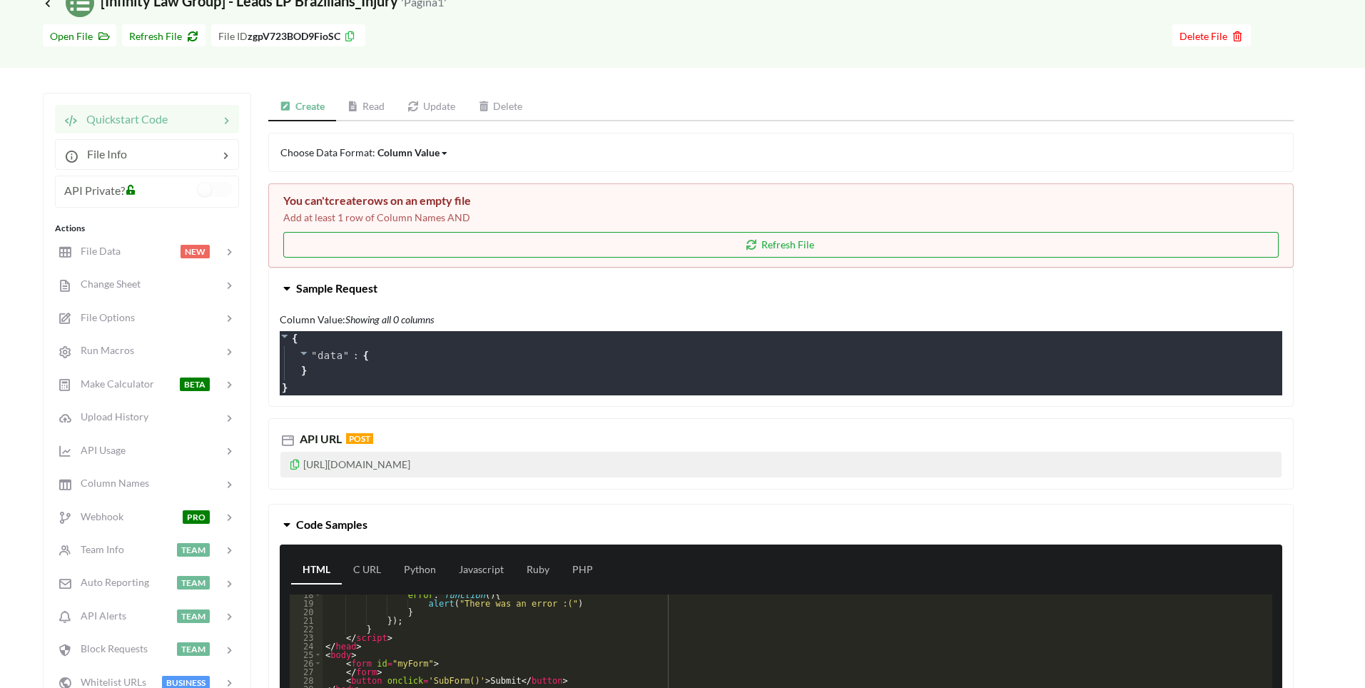
click at [763, 250] on button "Refresh File" at bounding box center [780, 245] width 995 height 26
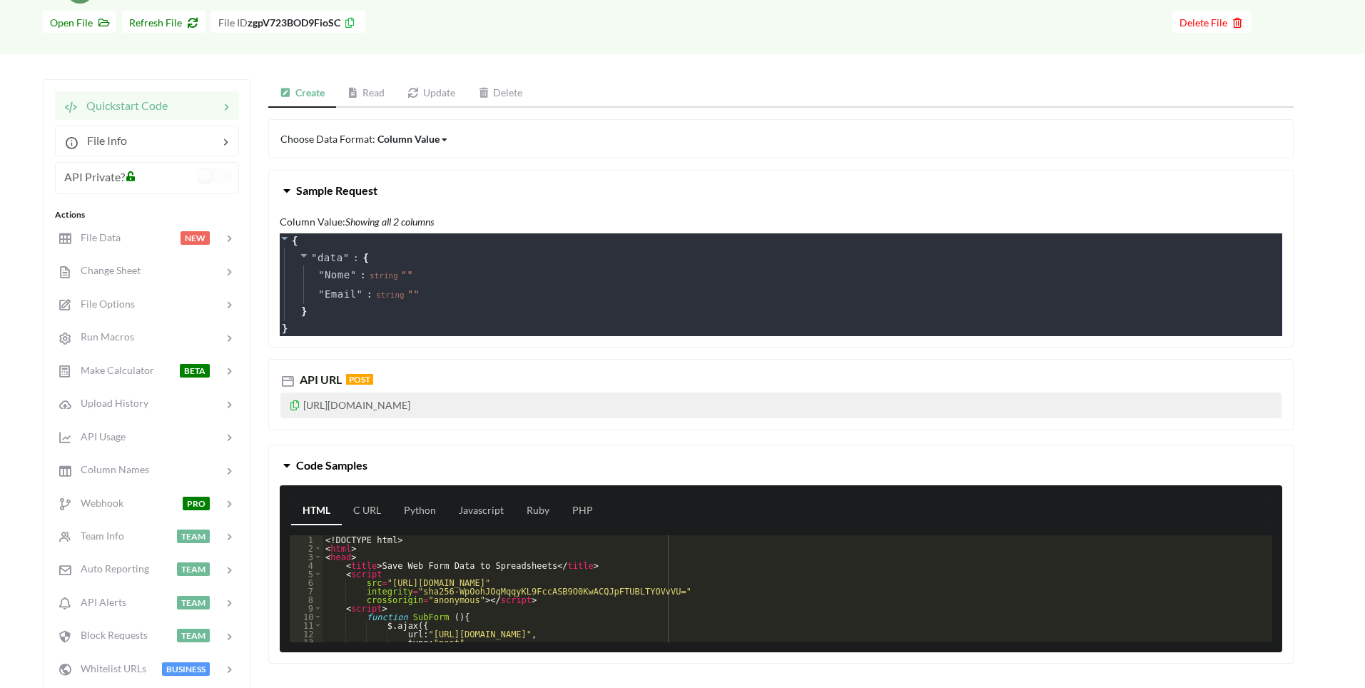
scroll to position [86, 0]
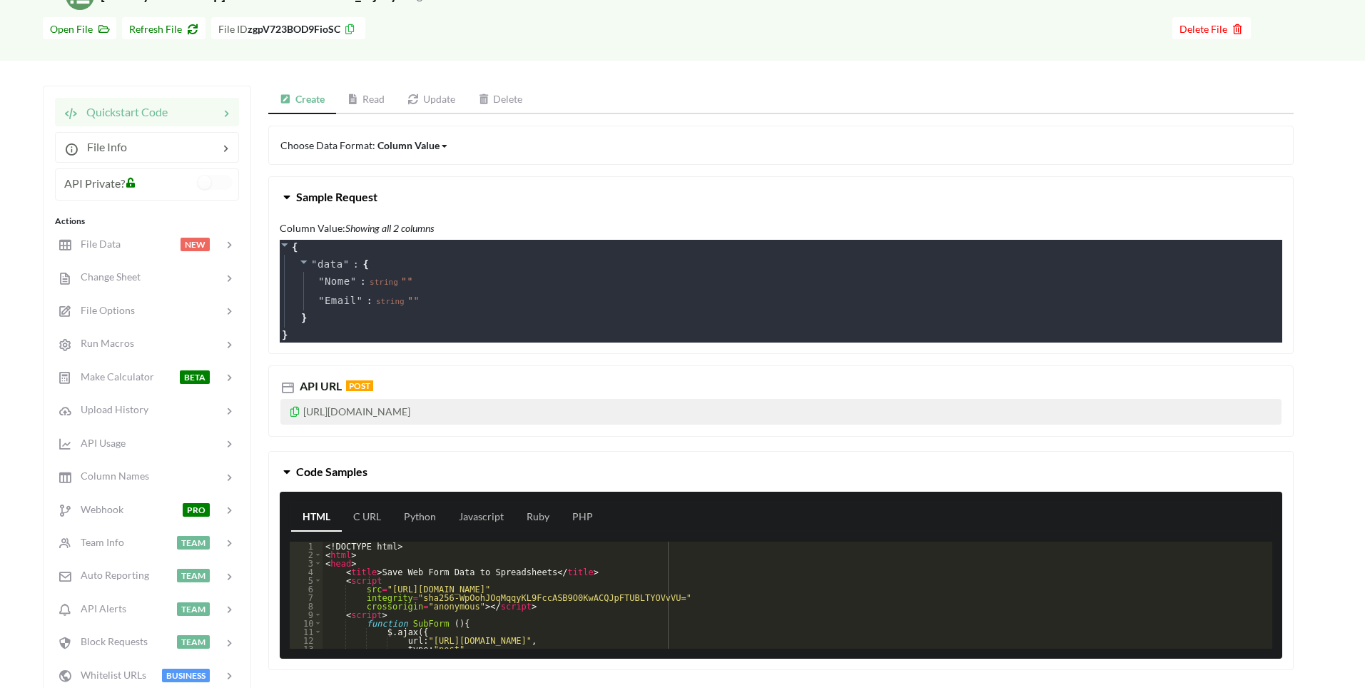
click at [409, 143] on div "Column Value" at bounding box center [408, 145] width 62 height 15
click at [396, 193] on span "Row" at bounding box center [400, 194] width 20 height 12
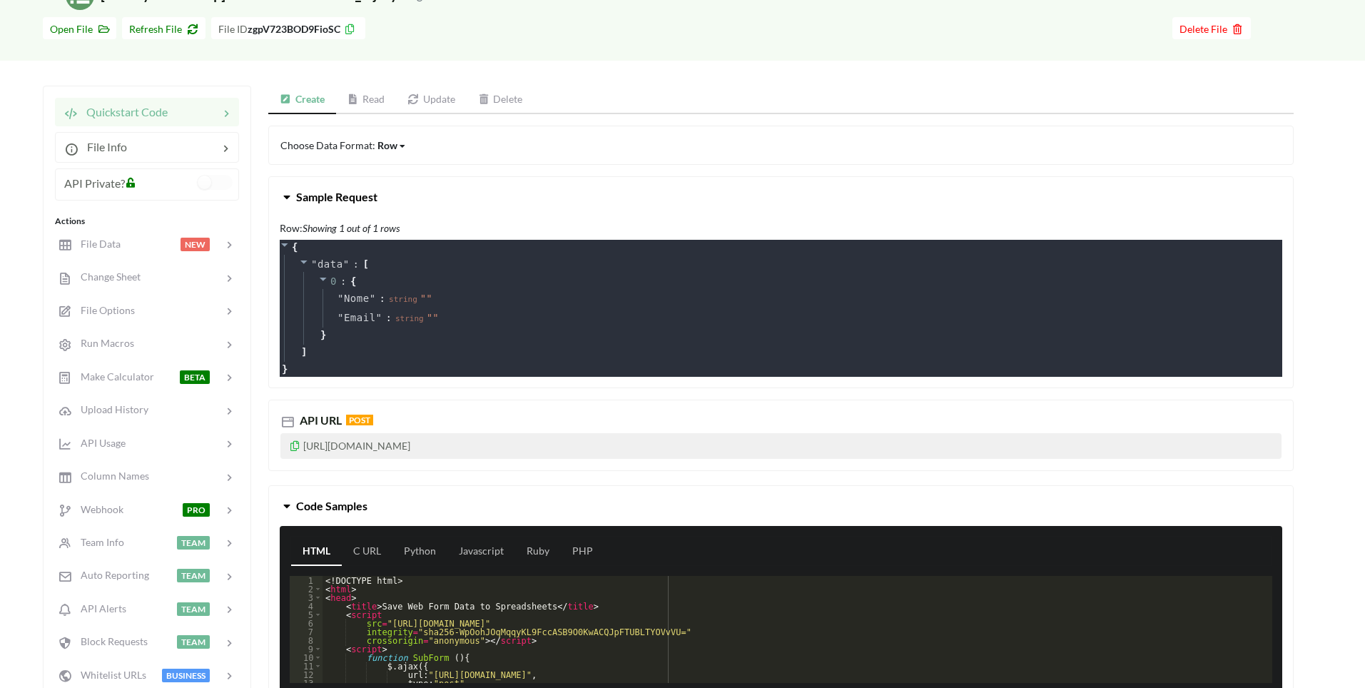
click at [390, 142] on div "Row" at bounding box center [387, 145] width 20 height 15
click at [411, 223] on span "Column" at bounding box center [408, 219] width 36 height 12
click at [433, 101] on link "Update" at bounding box center [431, 100] width 71 height 29
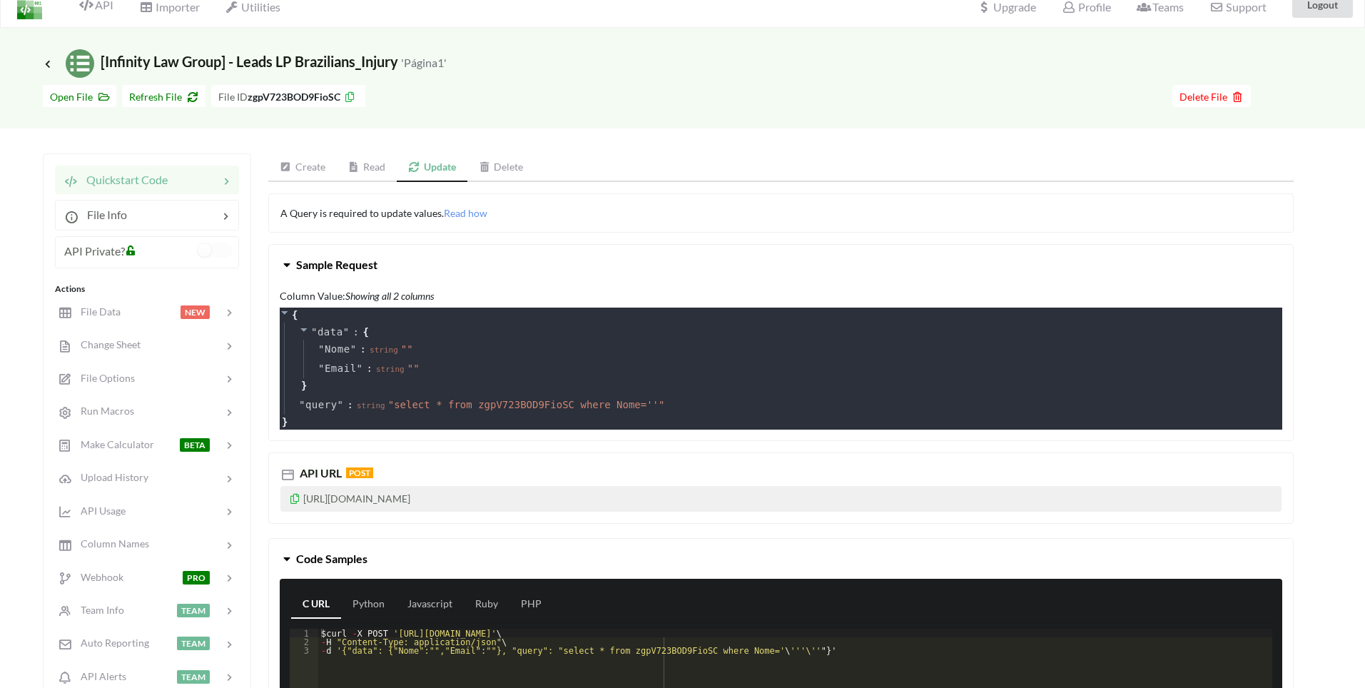
scroll to position [0, 0]
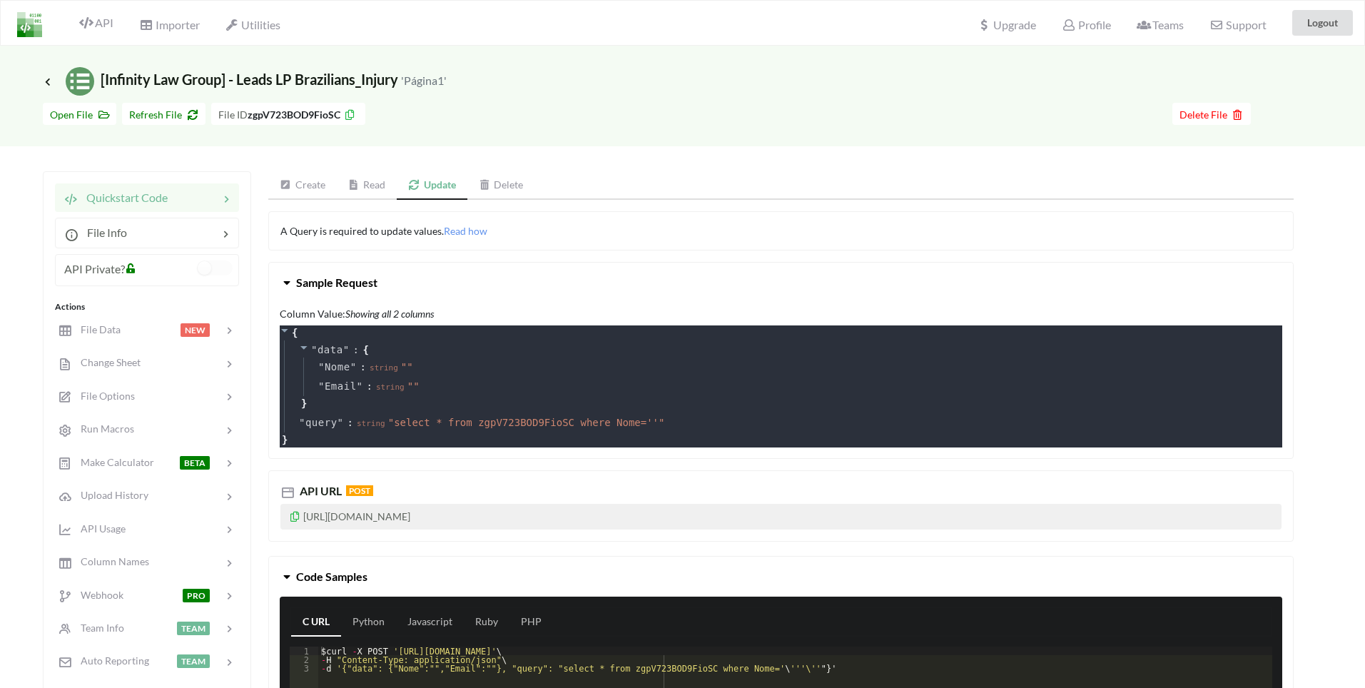
click at [365, 195] on link "Read" at bounding box center [367, 185] width 61 height 29
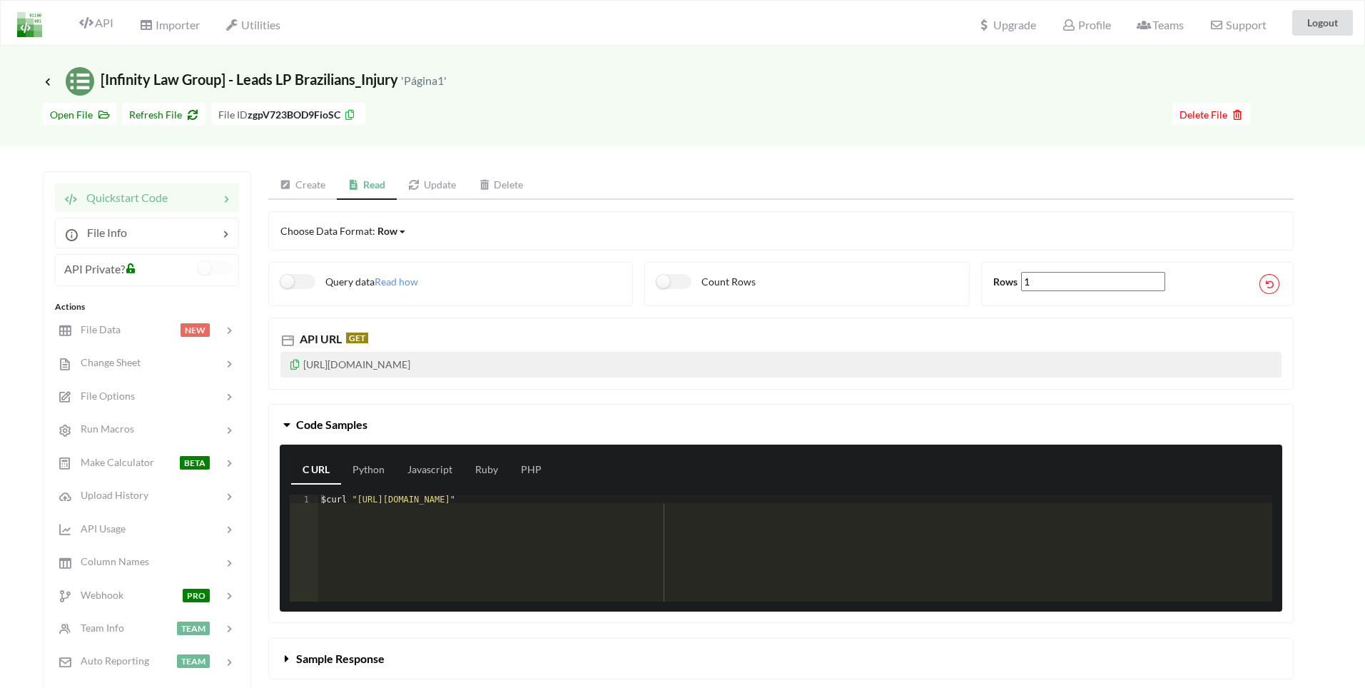
click at [306, 188] on link "Create" at bounding box center [302, 185] width 68 height 29
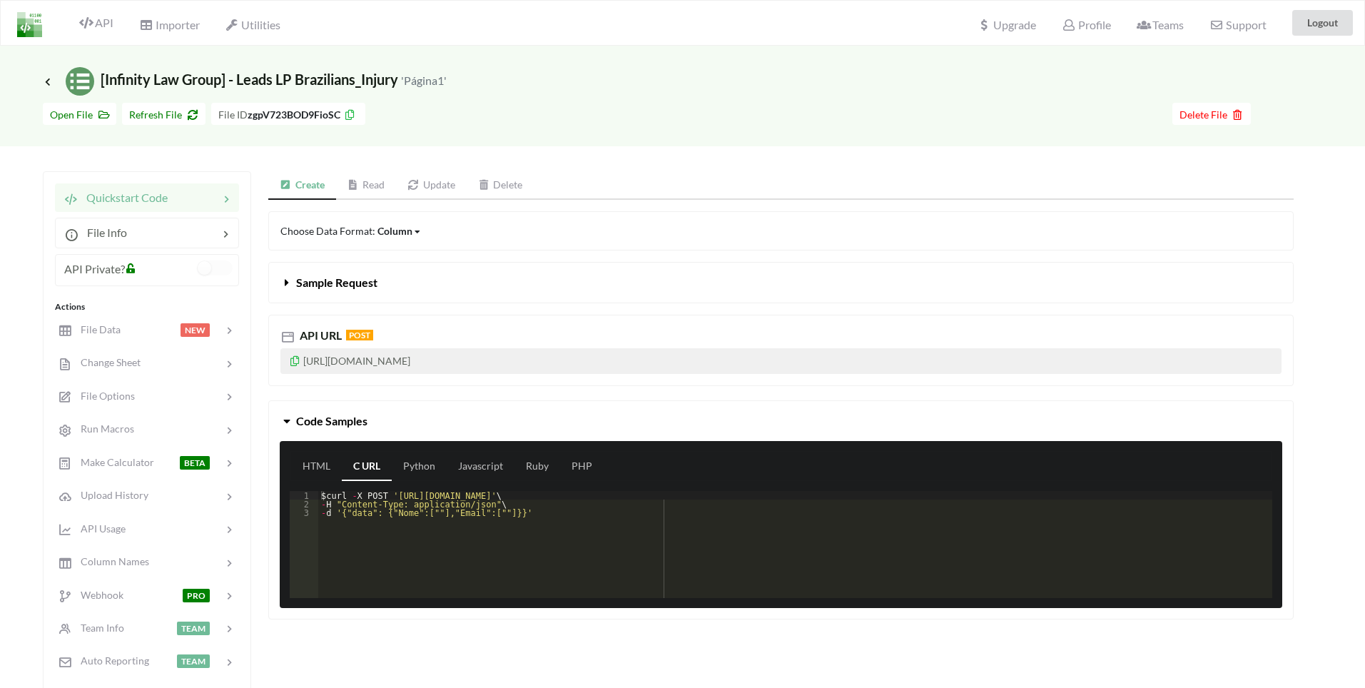
click at [332, 276] on span "Sample Request" at bounding box center [336, 282] width 81 height 14
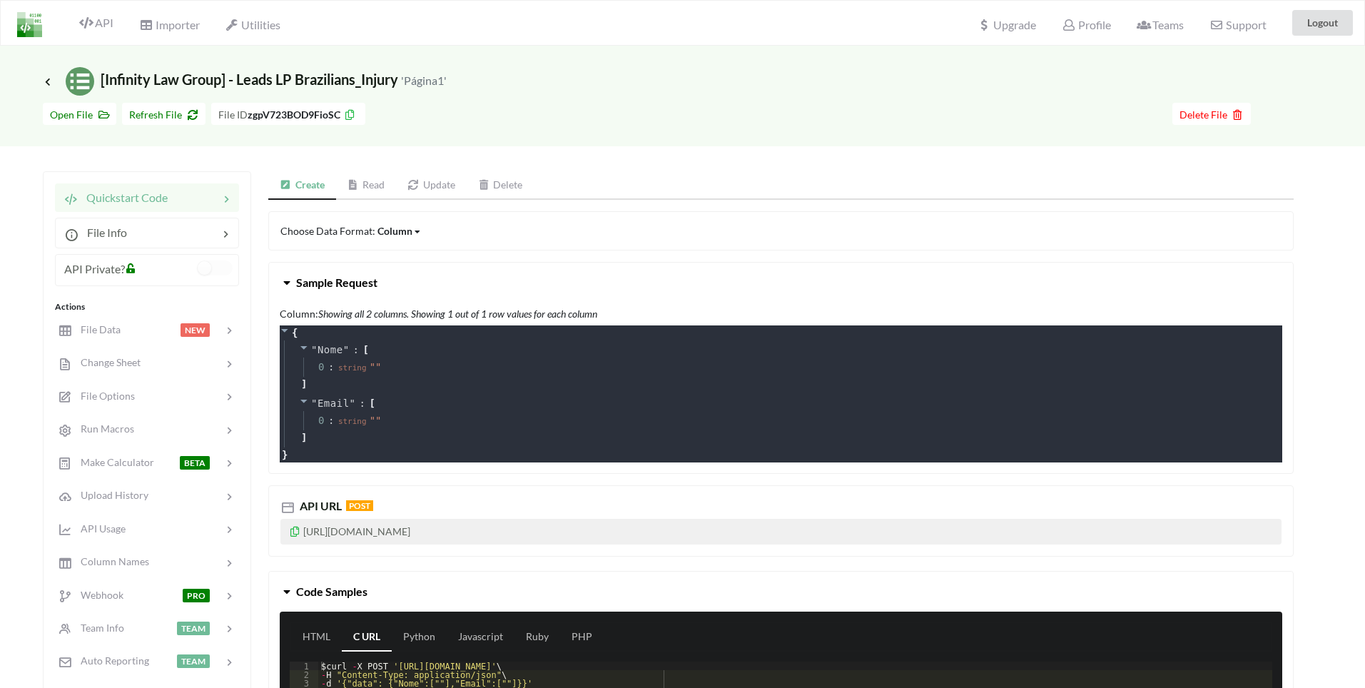
click at [325, 280] on span "Sample Request" at bounding box center [336, 282] width 81 height 14
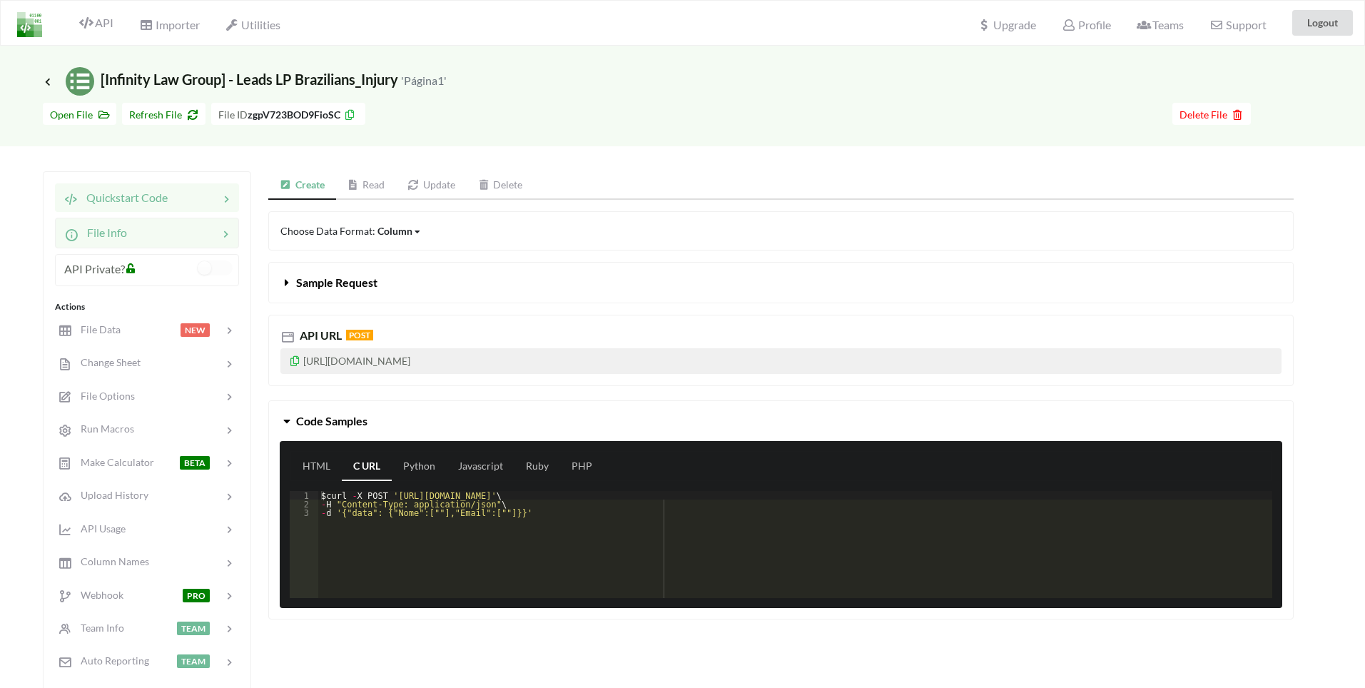
click at [163, 234] on div at bounding box center [172, 232] width 91 height 17
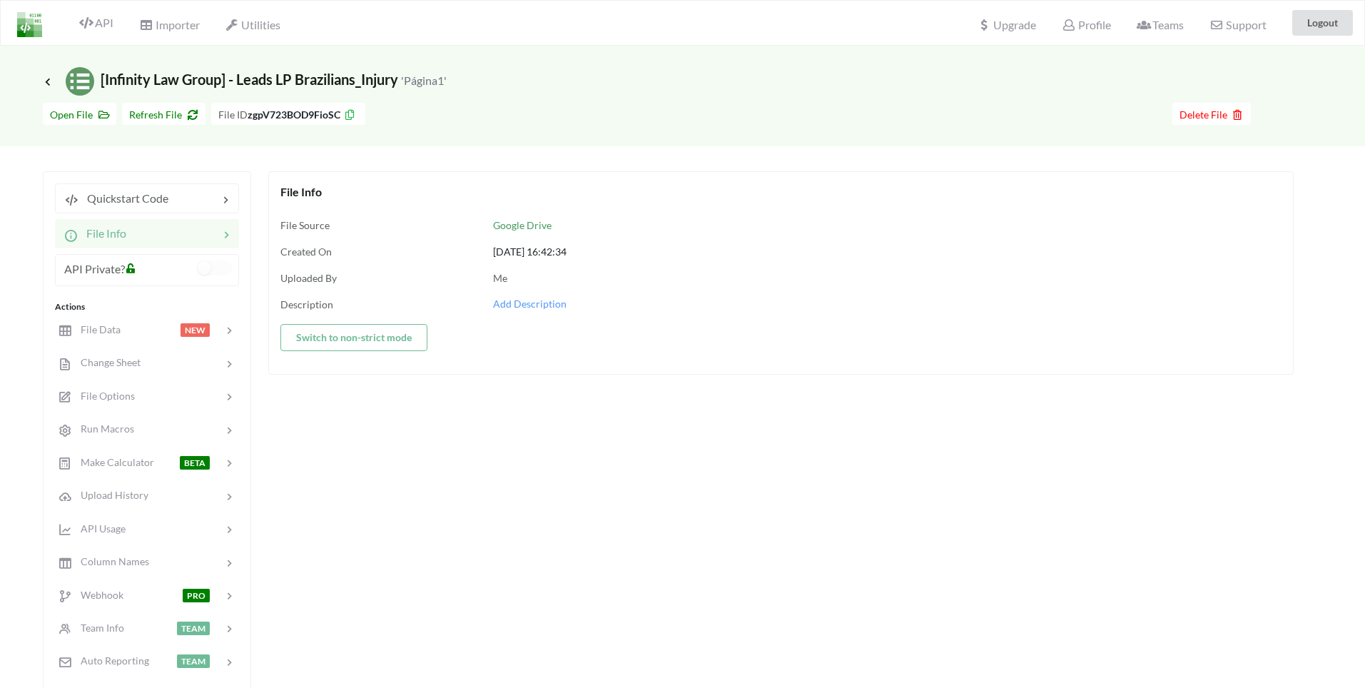
click at [161, 216] on div "Quickstart Code File Info API Private? Actions File Data NEW Change Sheet File …" at bounding box center [147, 480] width 208 height 618
click at [168, 118] on span "Refresh File" at bounding box center [163, 114] width 69 height 12
click at [116, 198] on span "Quickstart Code" at bounding box center [123, 198] width 90 height 14
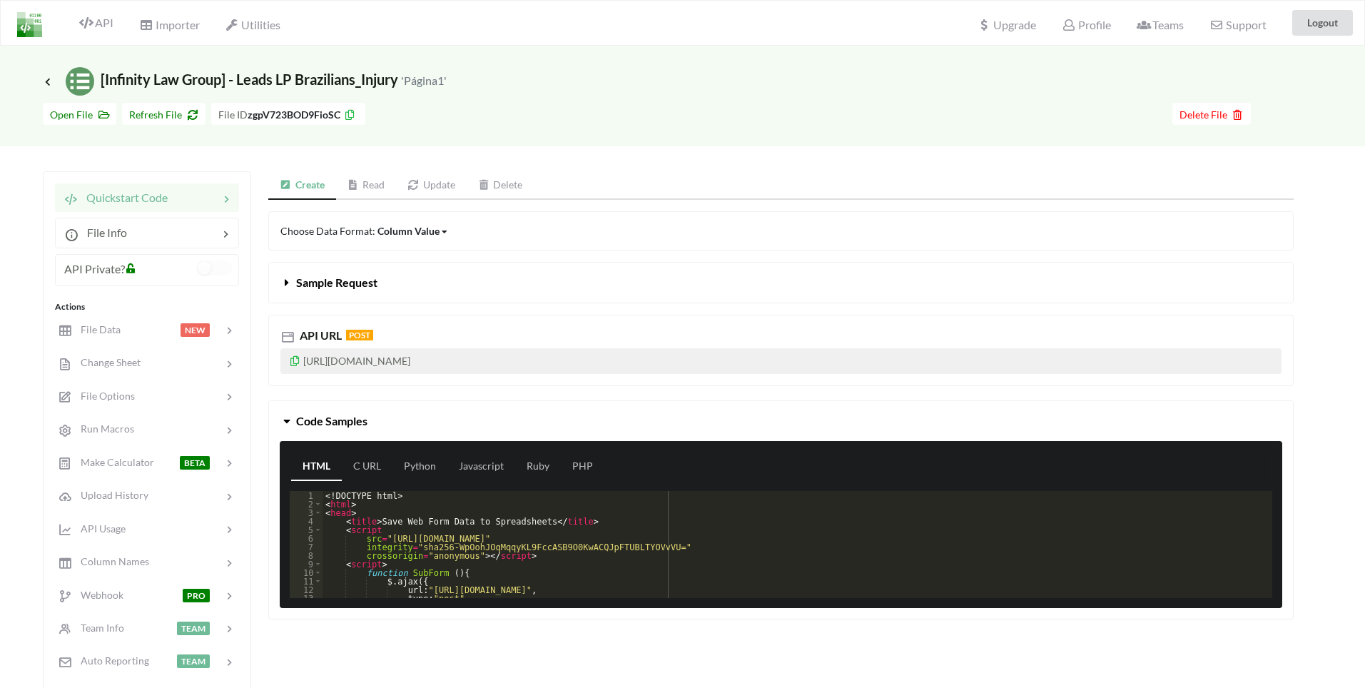
click at [284, 282] on icon at bounding box center [287, 279] width 14 height 11
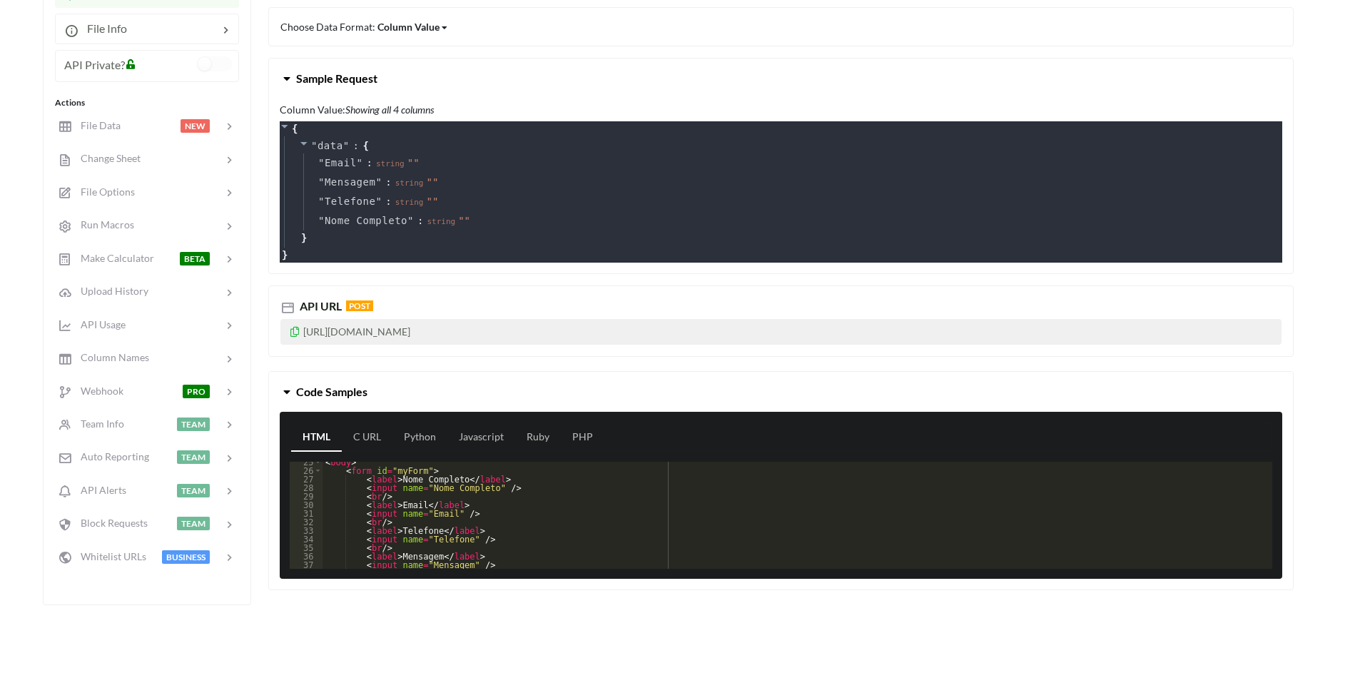
scroll to position [171, 0]
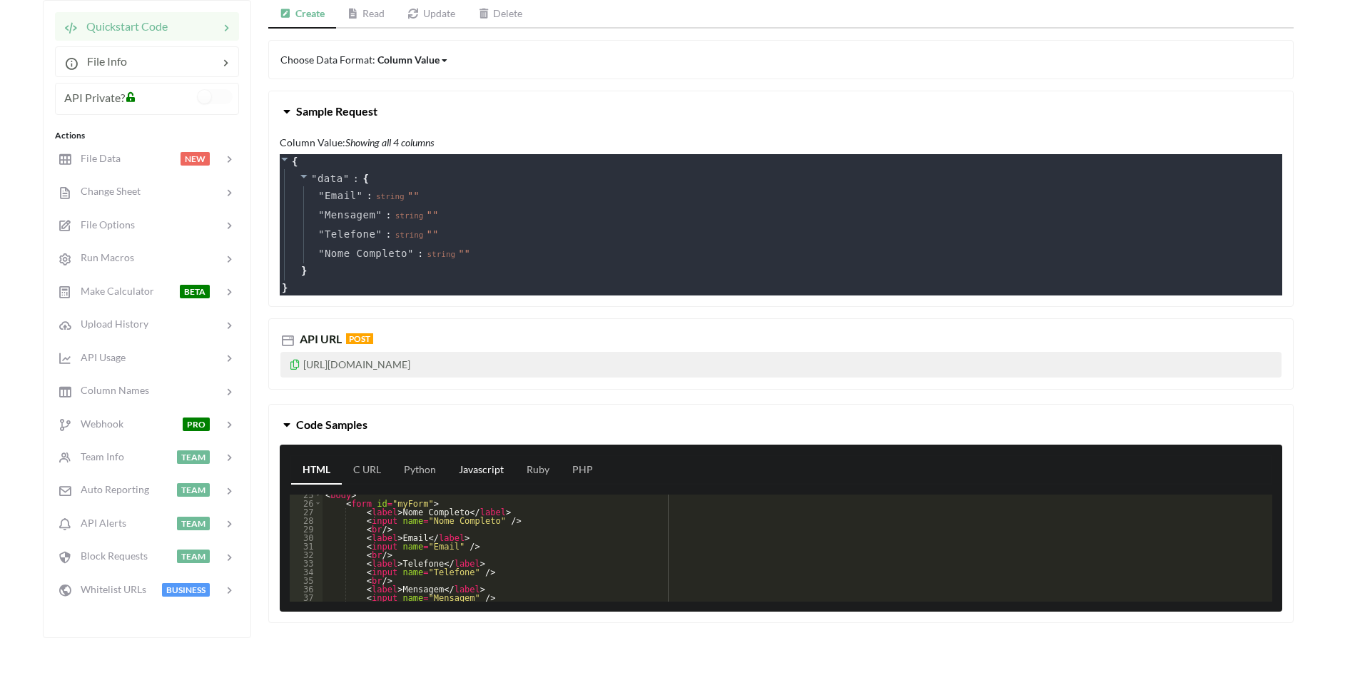
click at [472, 472] on link "Javascript" at bounding box center [481, 470] width 68 height 29
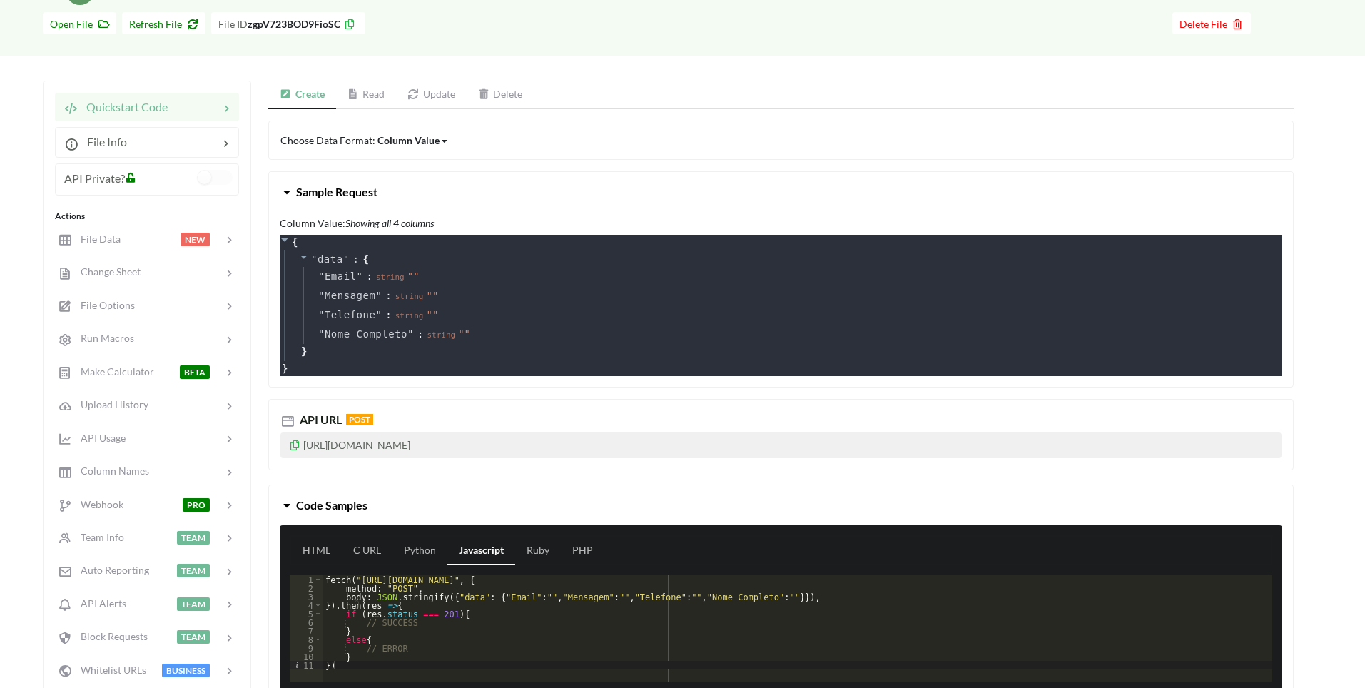
scroll to position [86, 0]
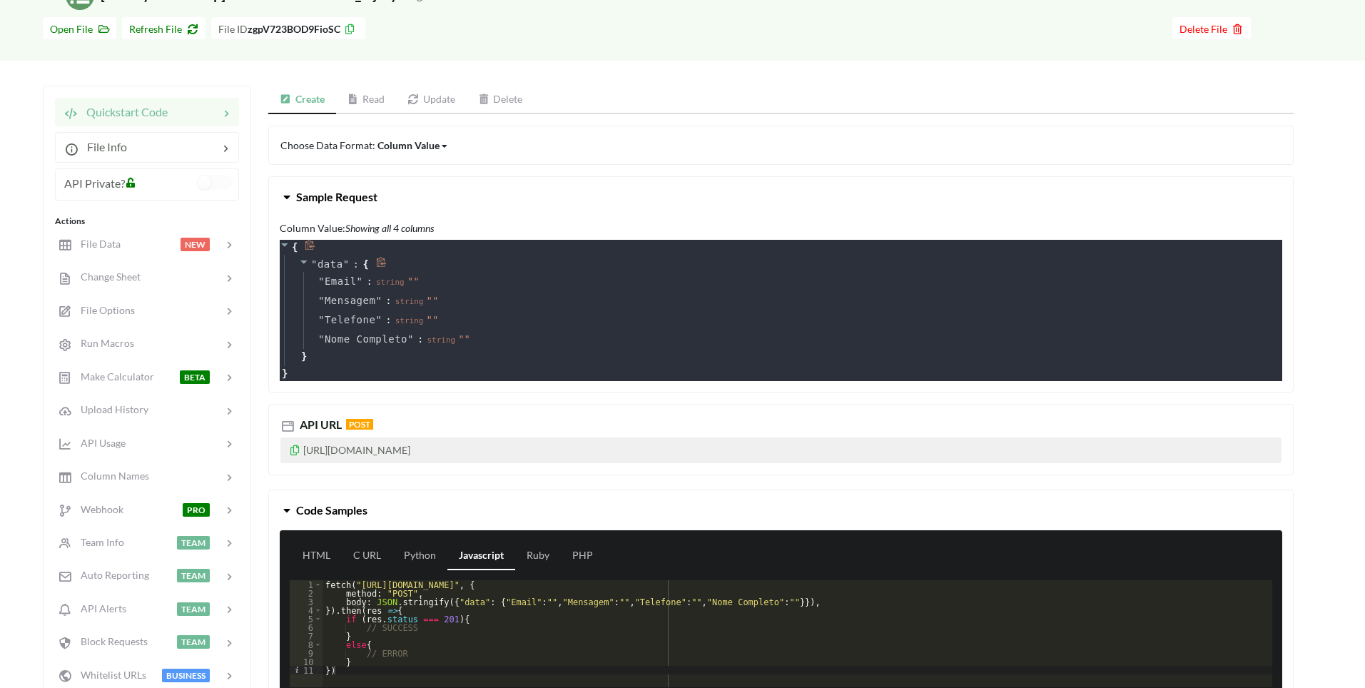
click at [380, 265] on icon at bounding box center [381, 262] width 11 height 11
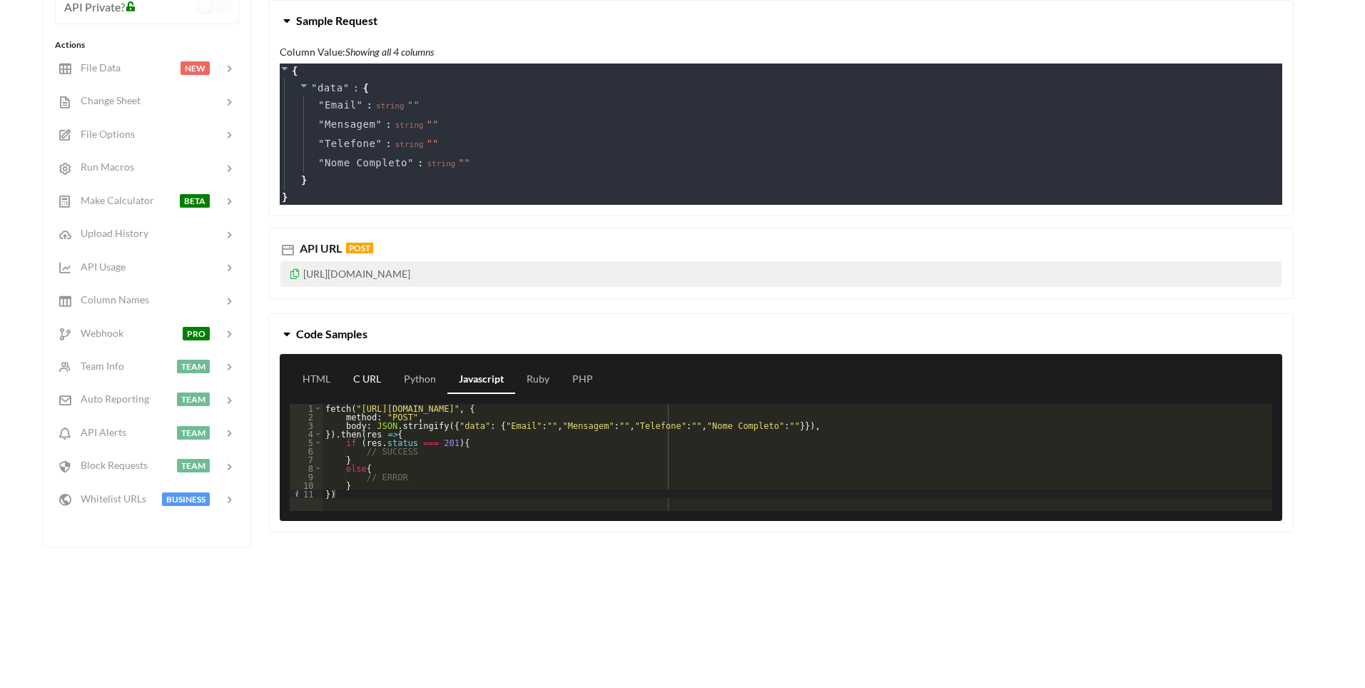
scroll to position [257, 0]
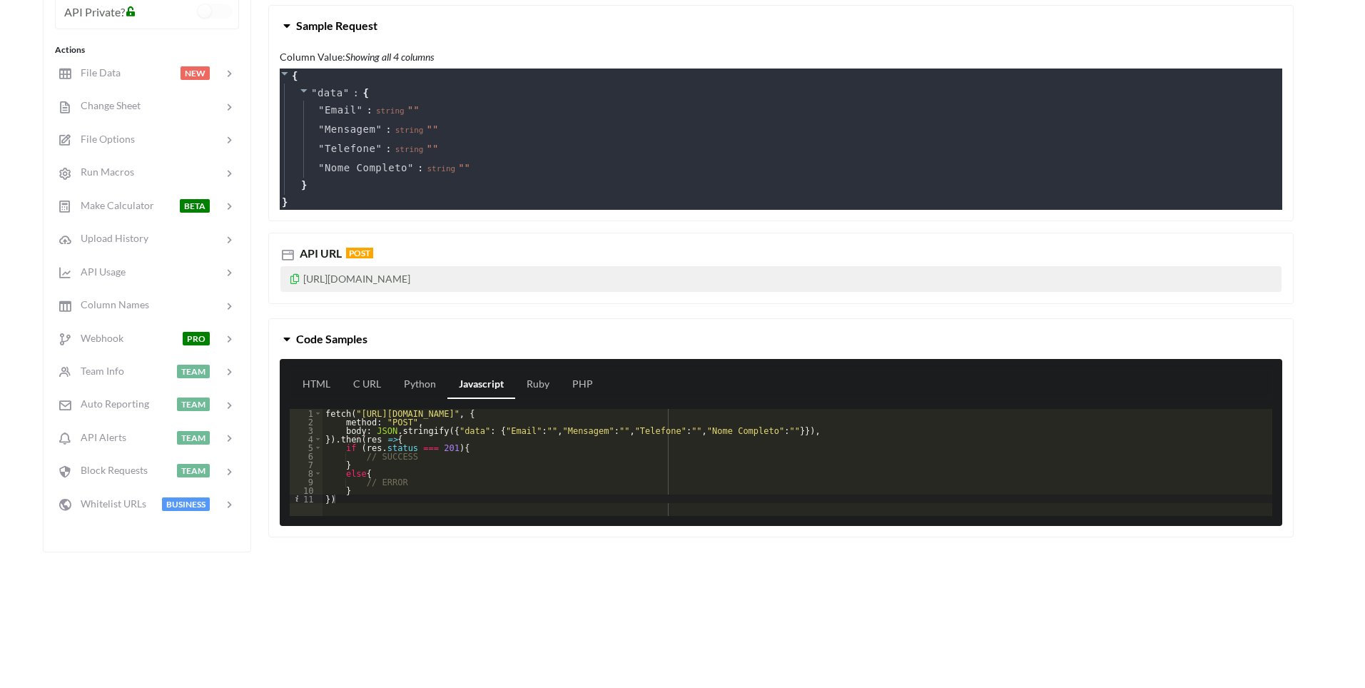
drag, startPoint x: 470, startPoint y: 280, endPoint x: 560, endPoint y: 278, distance: 89.9
click at [560, 278] on p "[URL][DOMAIN_NAME]" at bounding box center [780, 279] width 1001 height 26
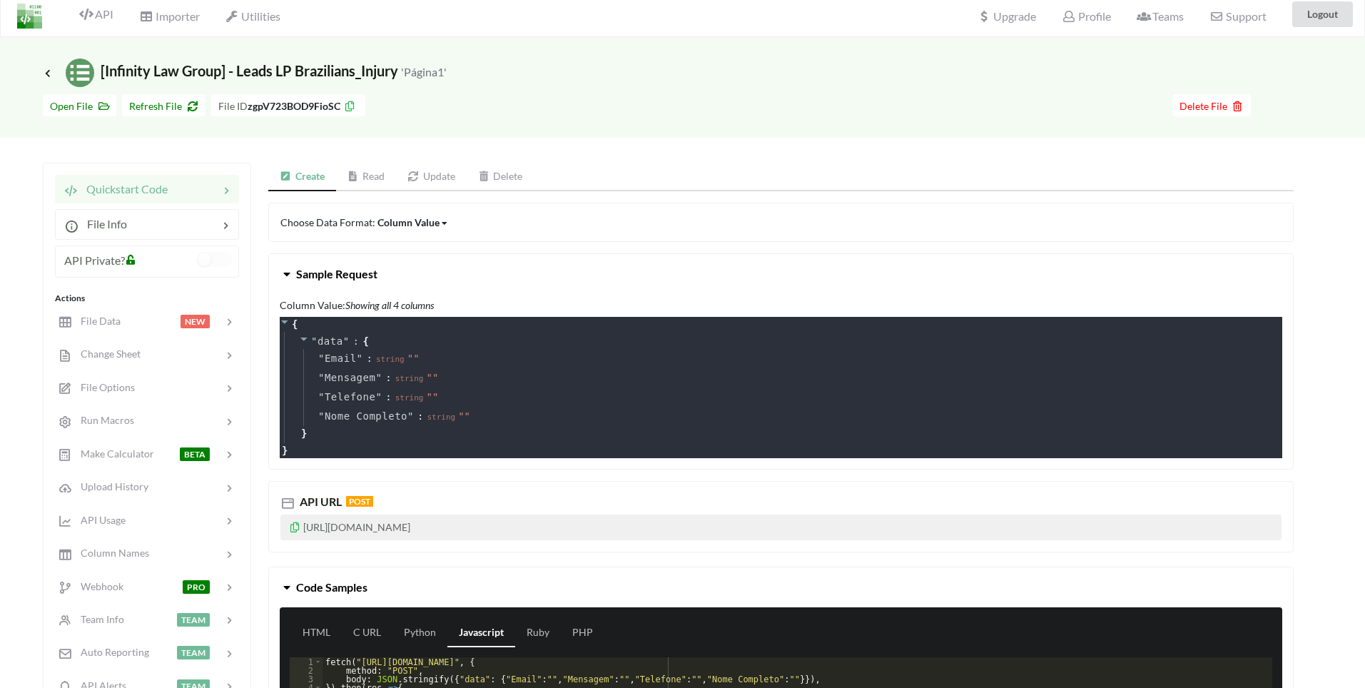
scroll to position [0, 0]
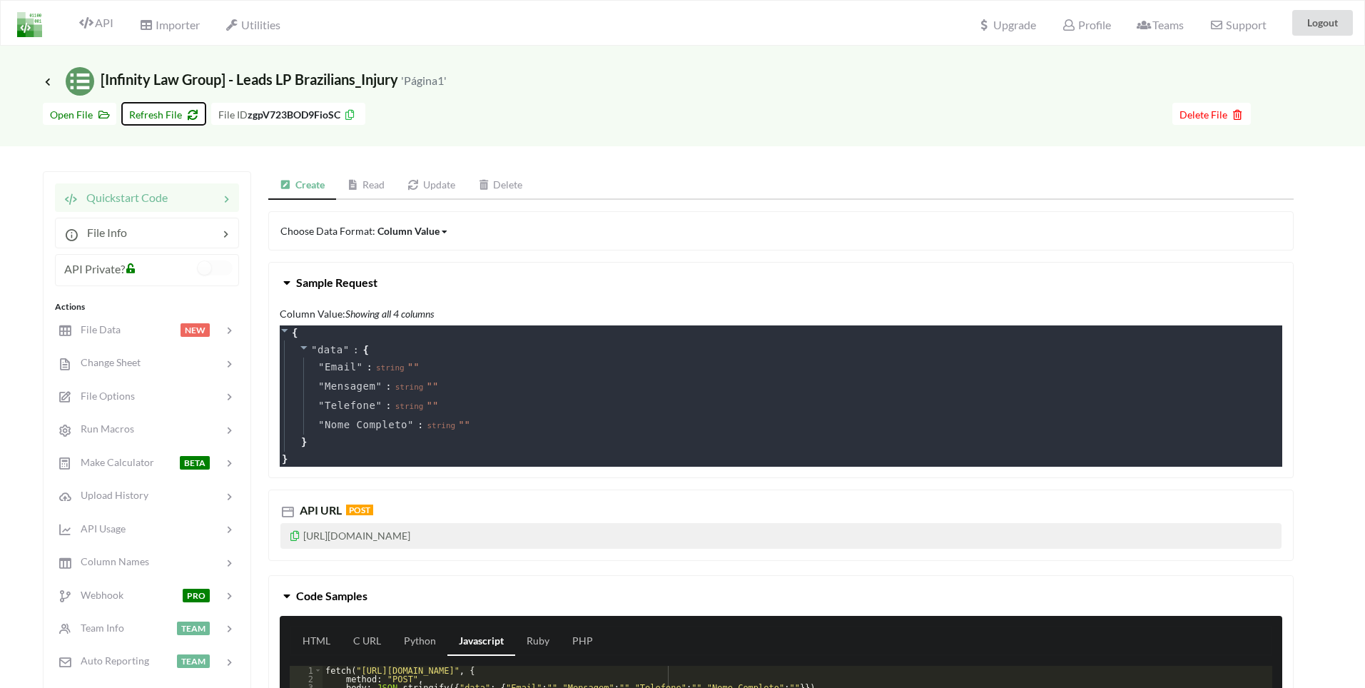
click at [178, 116] on span "Refresh File" at bounding box center [163, 114] width 69 height 12
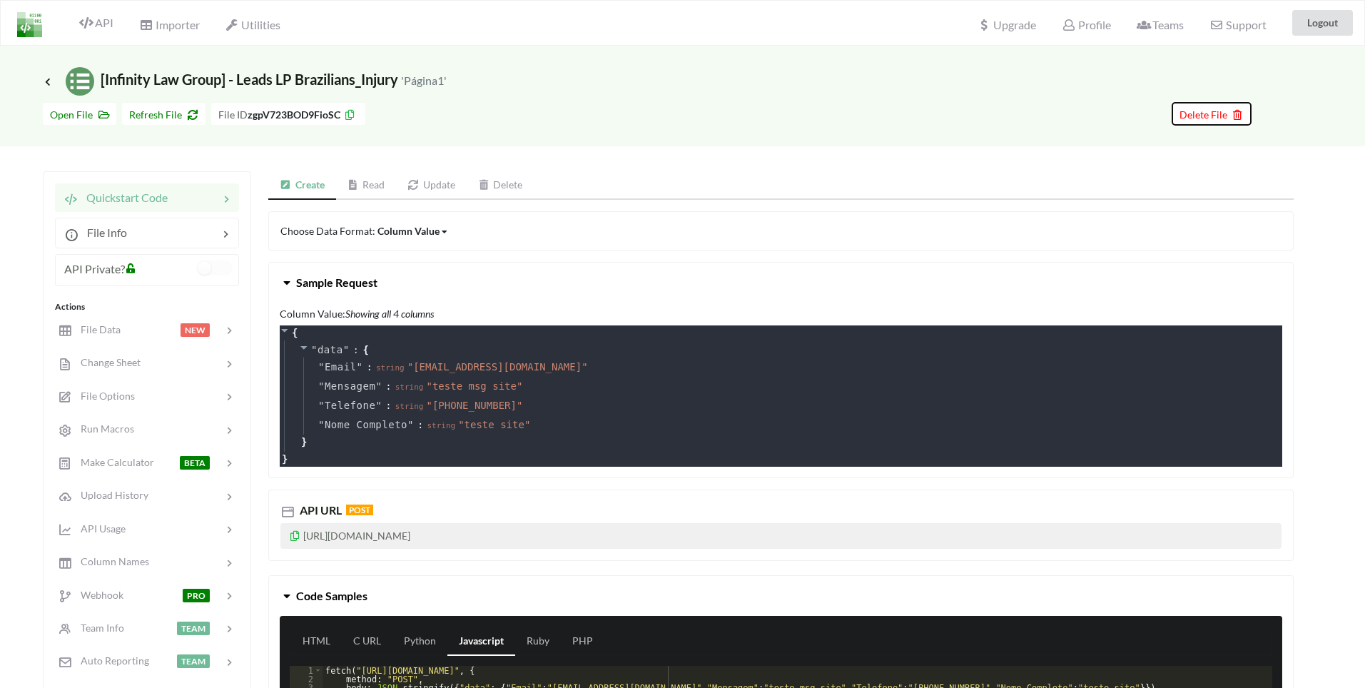
click at [1223, 112] on span "Delete File" at bounding box center [1211, 114] width 64 height 12
click at [1168, 197] on button "Delete File" at bounding box center [1160, 189] width 77 height 26
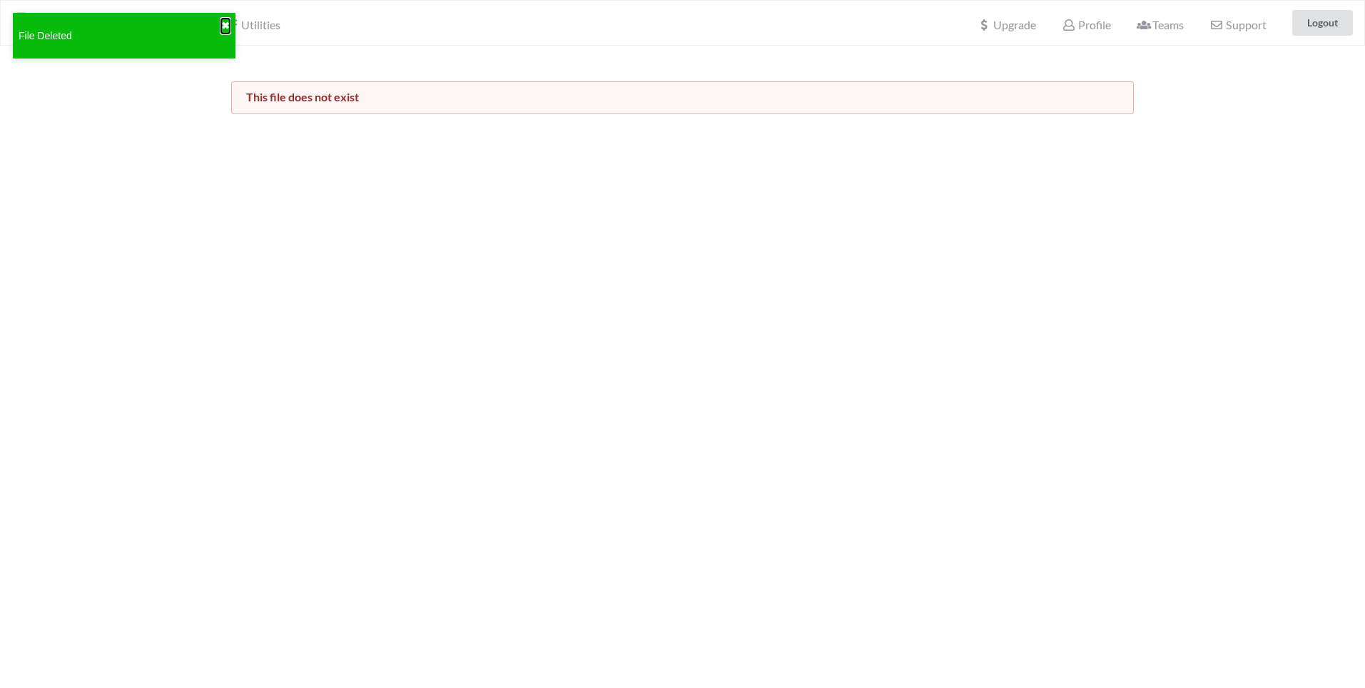
click at [222, 25] on button "✖" at bounding box center [225, 26] width 9 height 15
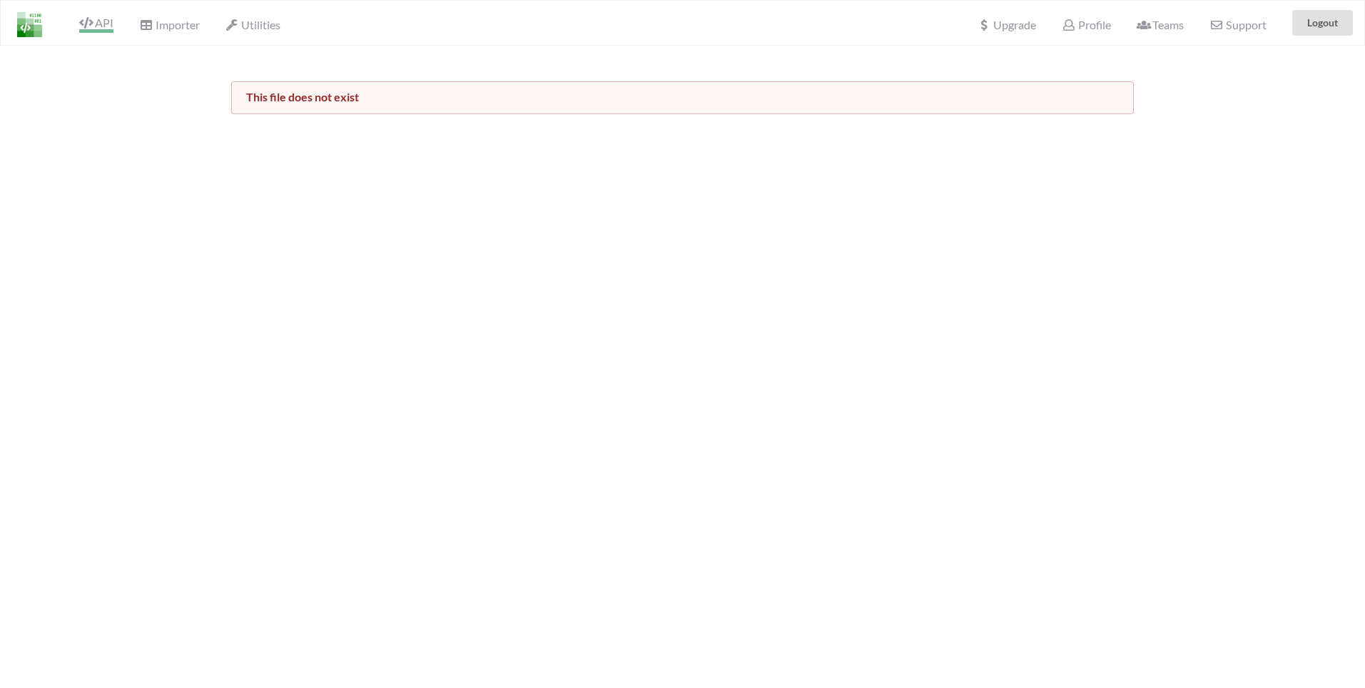
click at [112, 24] on span "API" at bounding box center [96, 24] width 34 height 17
